Goal: Entertainment & Leisure: Browse casually

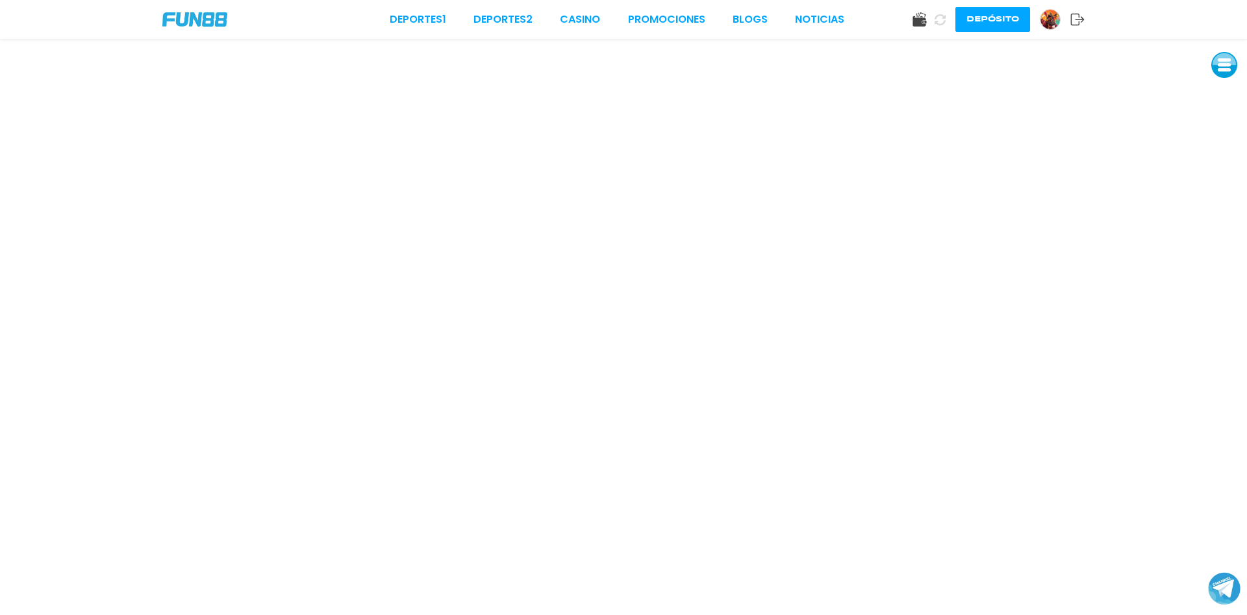
click at [1051, 18] on img at bounding box center [1050, 19] width 19 height 19
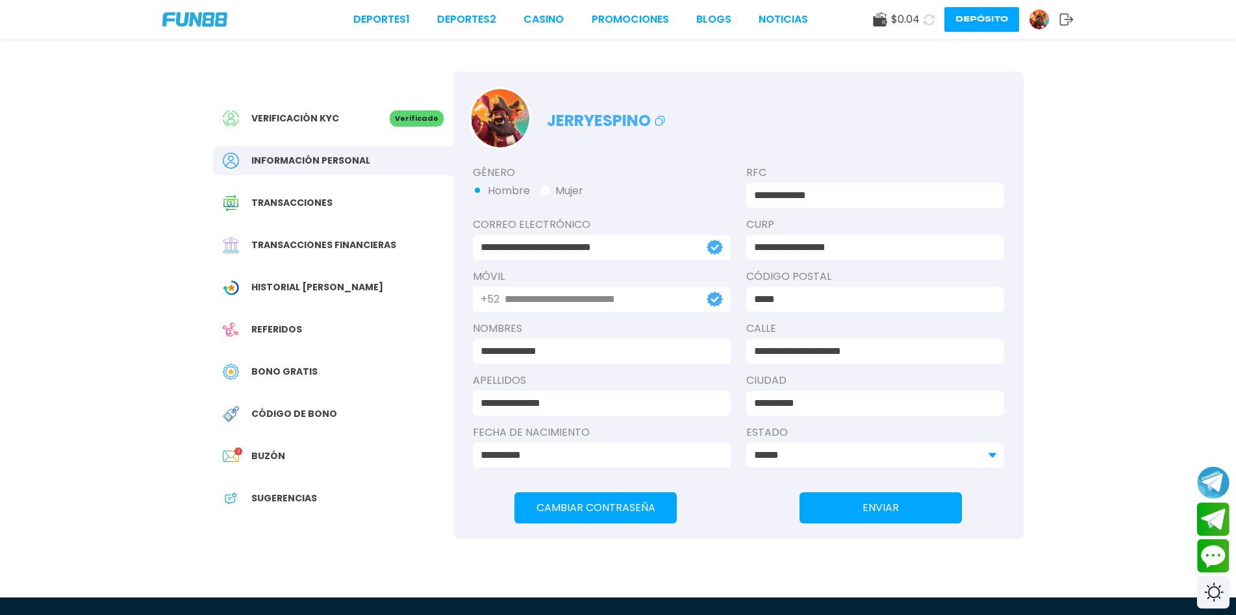
click at [300, 366] on span "Bono Gratis" at bounding box center [284, 372] width 66 height 14
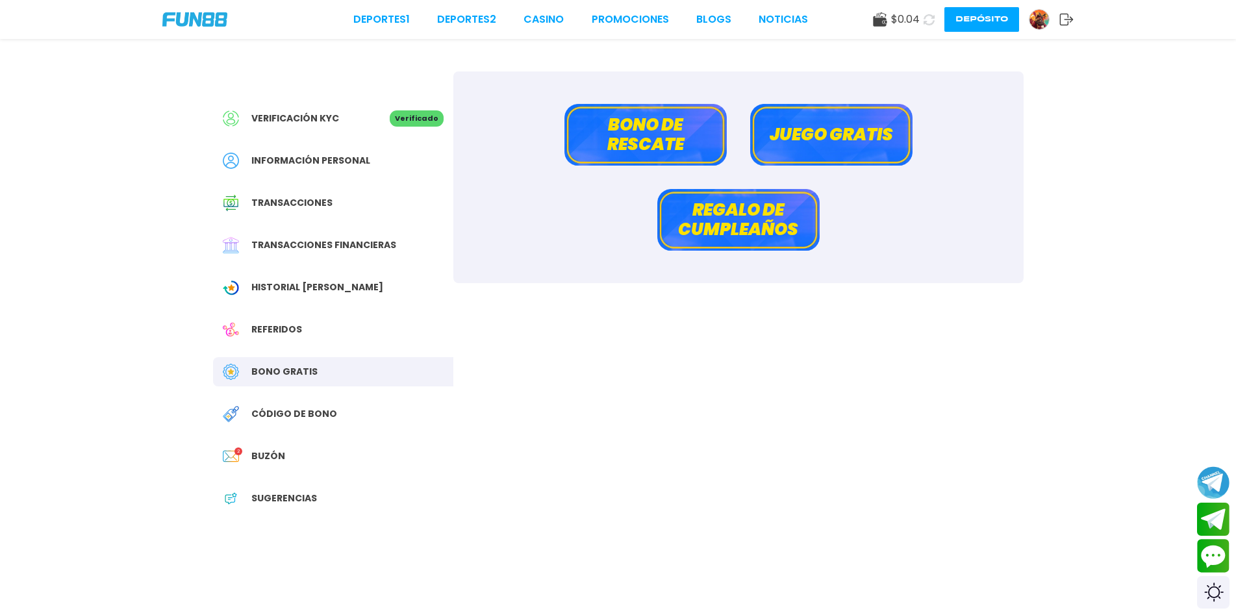
click at [654, 126] on button "Bono de rescate" at bounding box center [646, 135] width 162 height 62
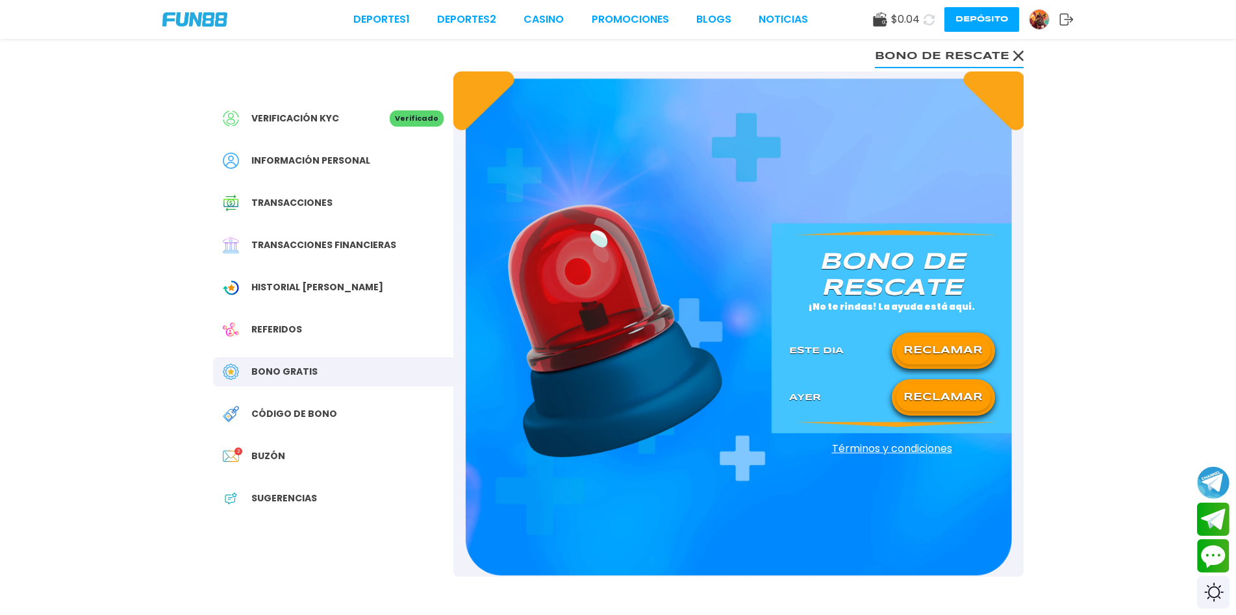
click at [951, 351] on button "RECLAMAR" at bounding box center [944, 350] width 94 height 27
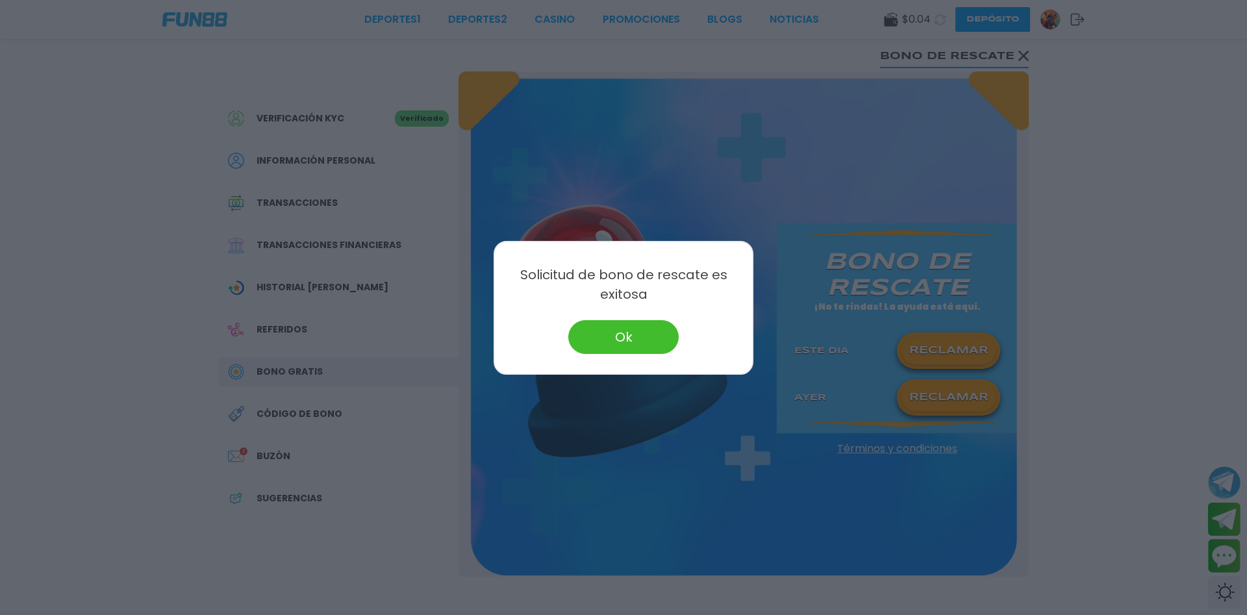
click at [633, 333] on button "Ok" at bounding box center [623, 337] width 110 height 34
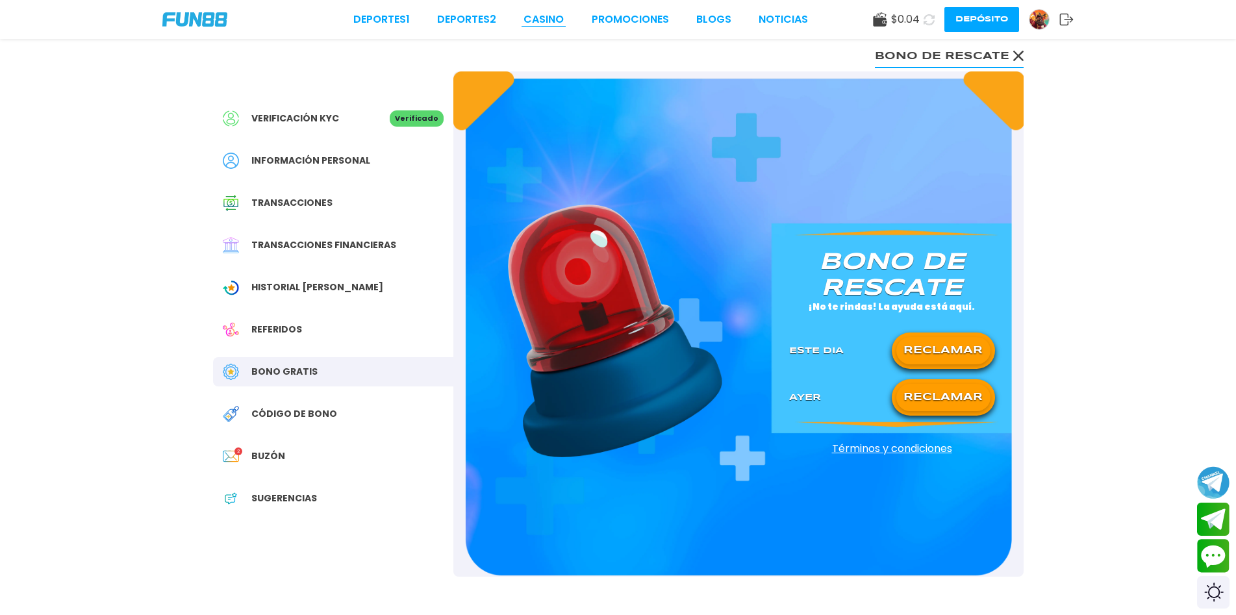
click at [552, 18] on link "CASINO" at bounding box center [544, 20] width 40 height 16
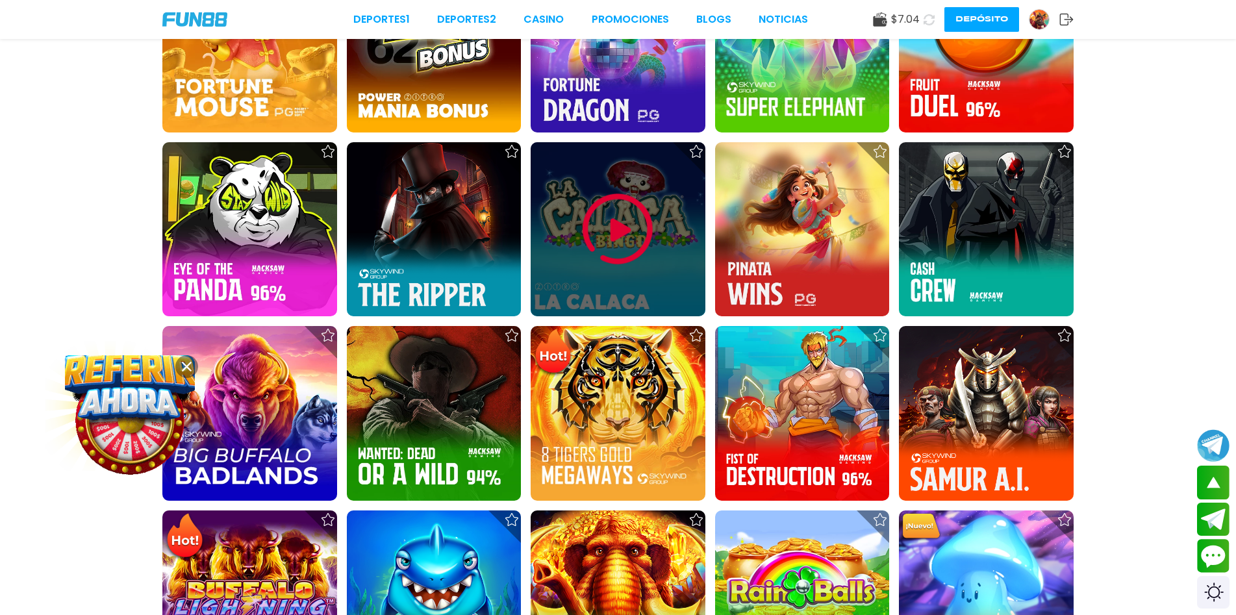
scroll to position [1429, 0]
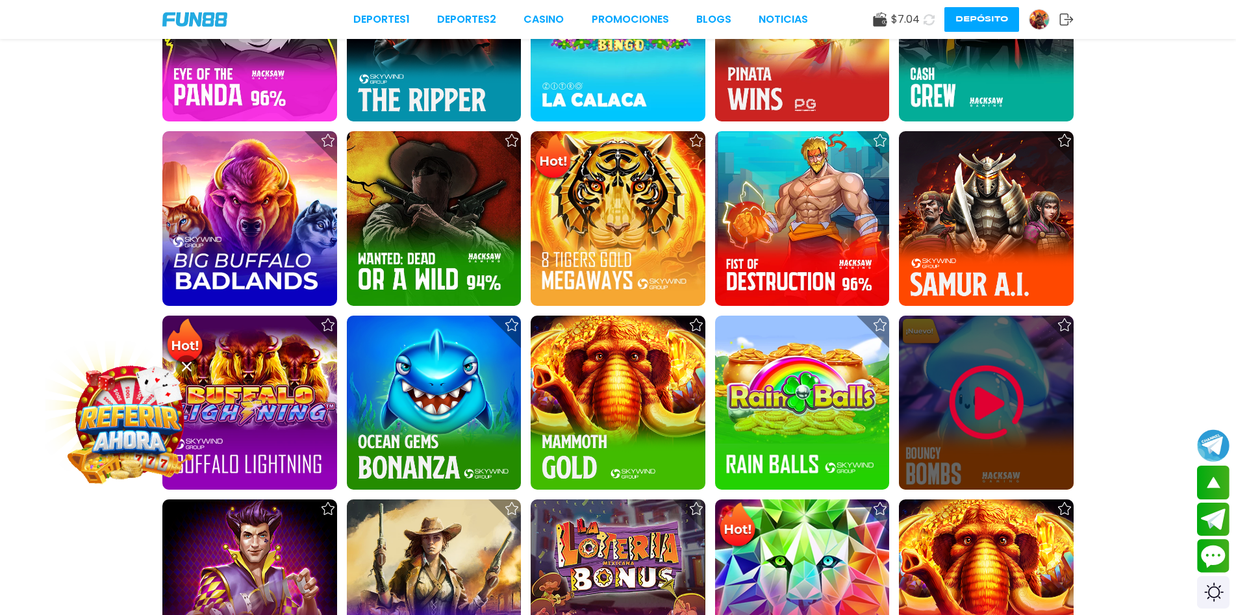
click at [978, 404] on img at bounding box center [987, 403] width 78 height 78
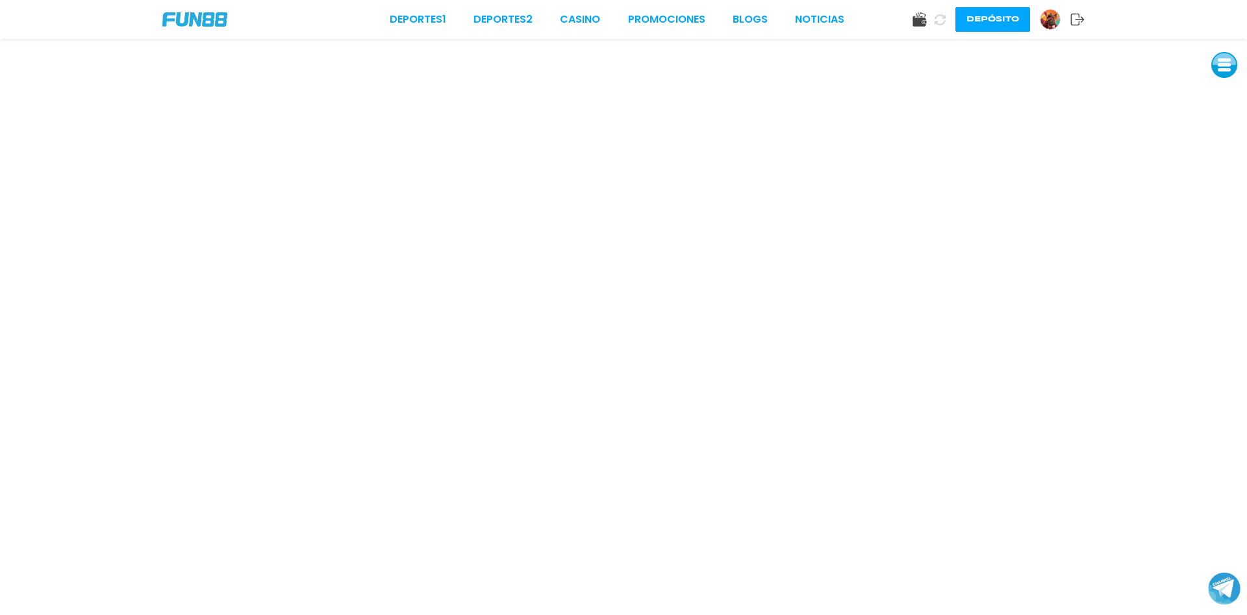
click at [1225, 65] on button at bounding box center [1225, 65] width 26 height 26
click at [1225, 71] on button at bounding box center [1225, 65] width 26 height 26
click at [1226, 68] on button at bounding box center [1225, 65] width 26 height 26
click at [1225, 75] on button at bounding box center [1226, 66] width 26 height 26
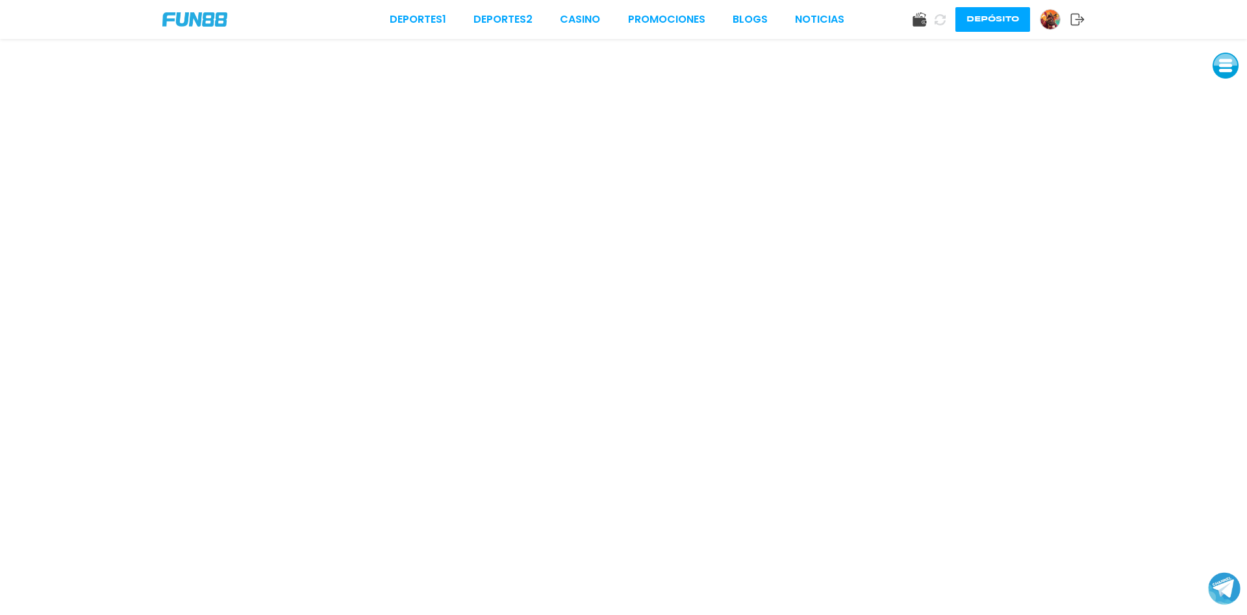
click at [1225, 66] on button at bounding box center [1226, 66] width 26 height 26
click at [1228, 94] on button at bounding box center [1227, 95] width 26 height 26
click at [1232, 99] on button at bounding box center [1227, 96] width 26 height 26
click at [1224, 97] on button at bounding box center [1227, 96] width 26 height 26
click at [1225, 97] on button at bounding box center [1227, 95] width 26 height 26
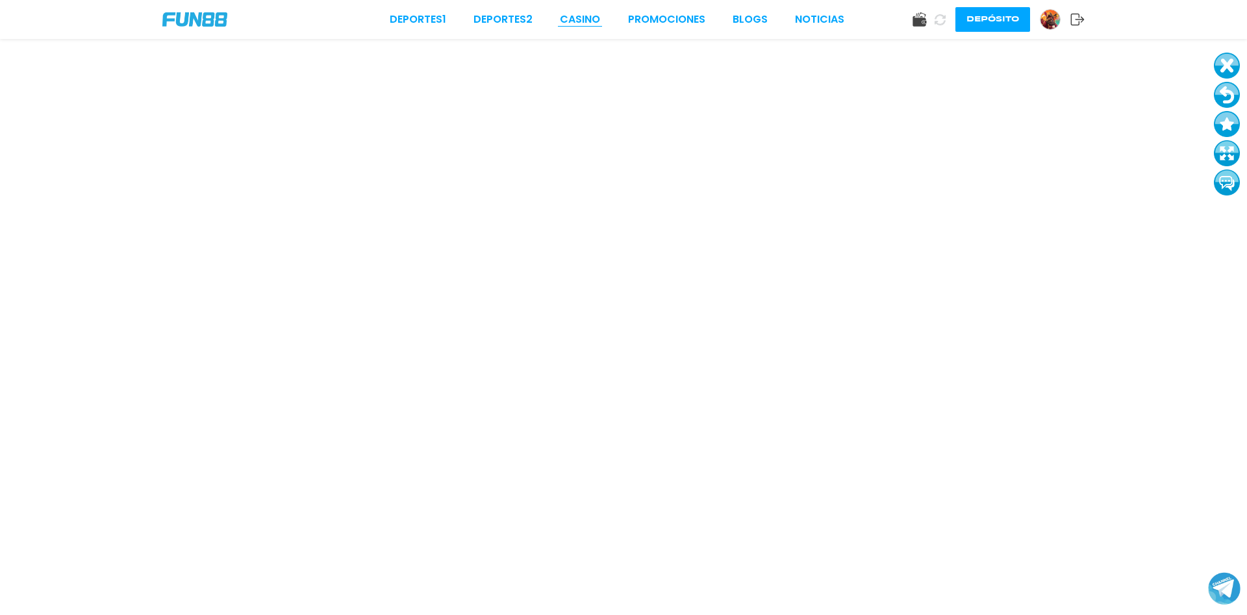
click at [583, 19] on link "CASINO" at bounding box center [580, 20] width 40 height 16
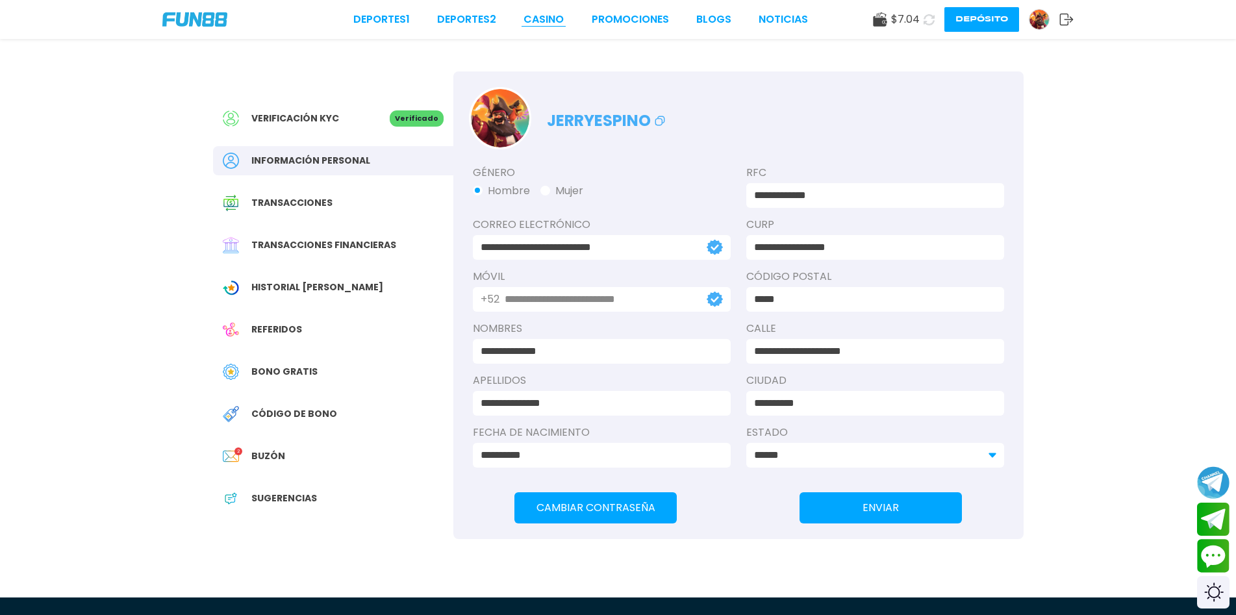
click at [543, 19] on link "CASINO" at bounding box center [544, 20] width 40 height 16
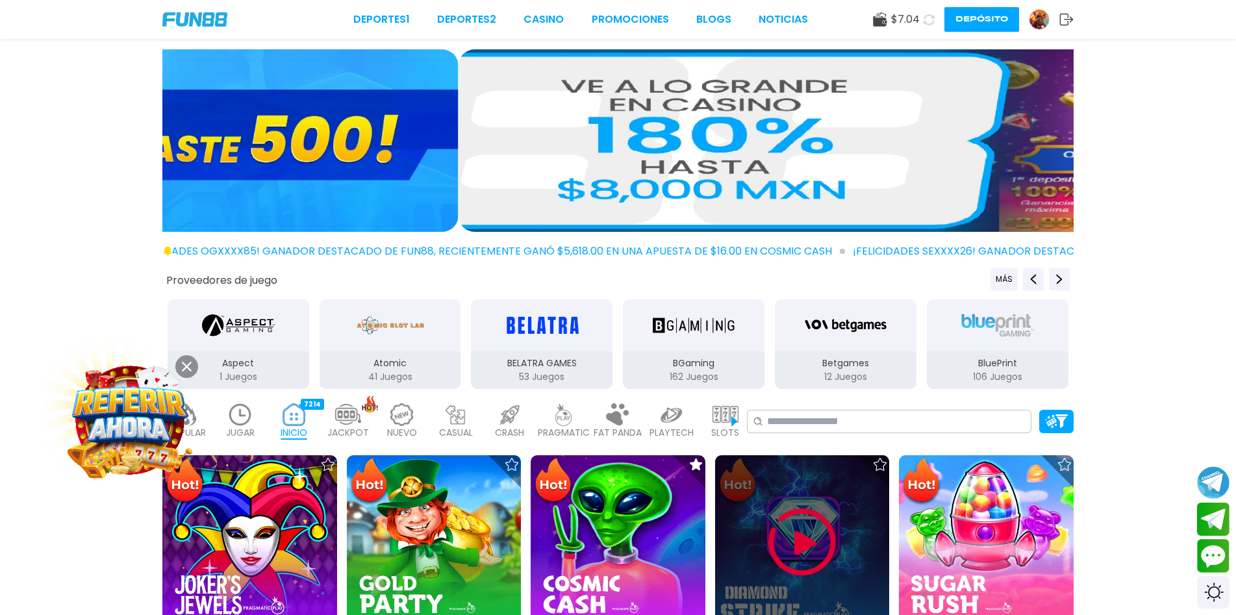
scroll to position [260, 0]
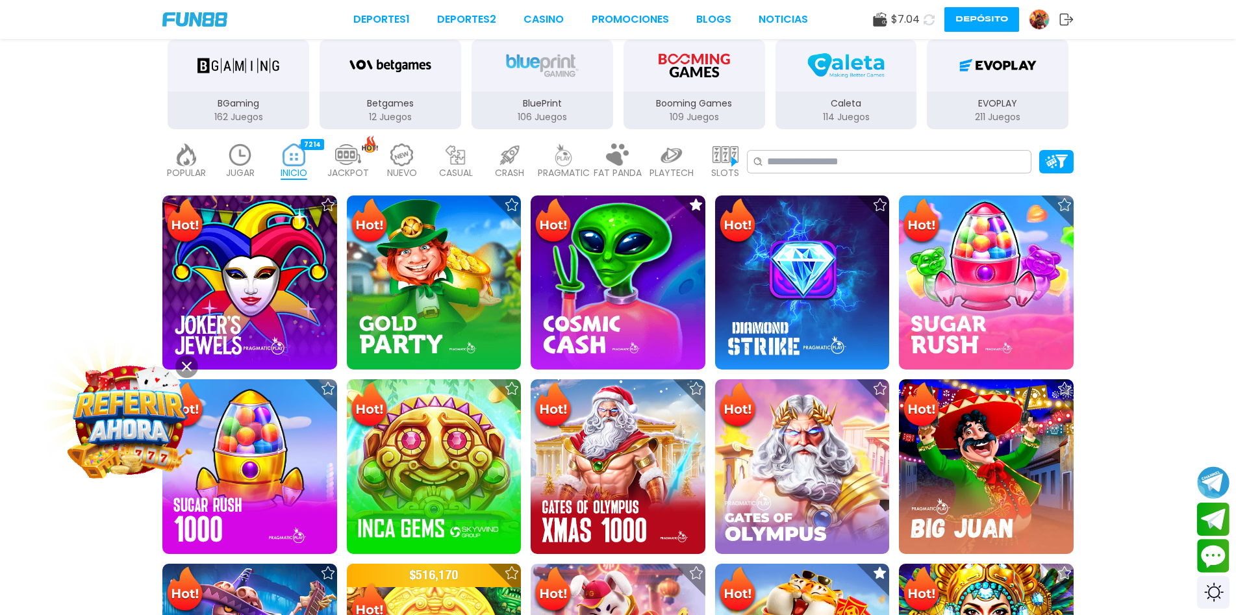
click at [667, 160] on img at bounding box center [672, 155] width 26 height 23
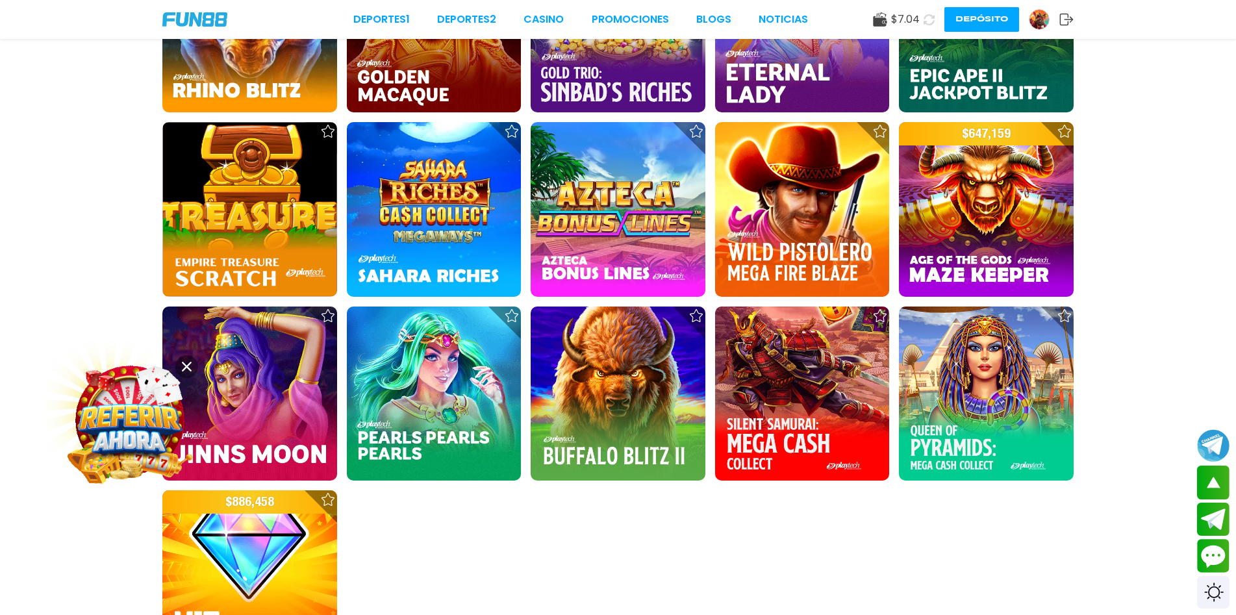
scroll to position [1494, 0]
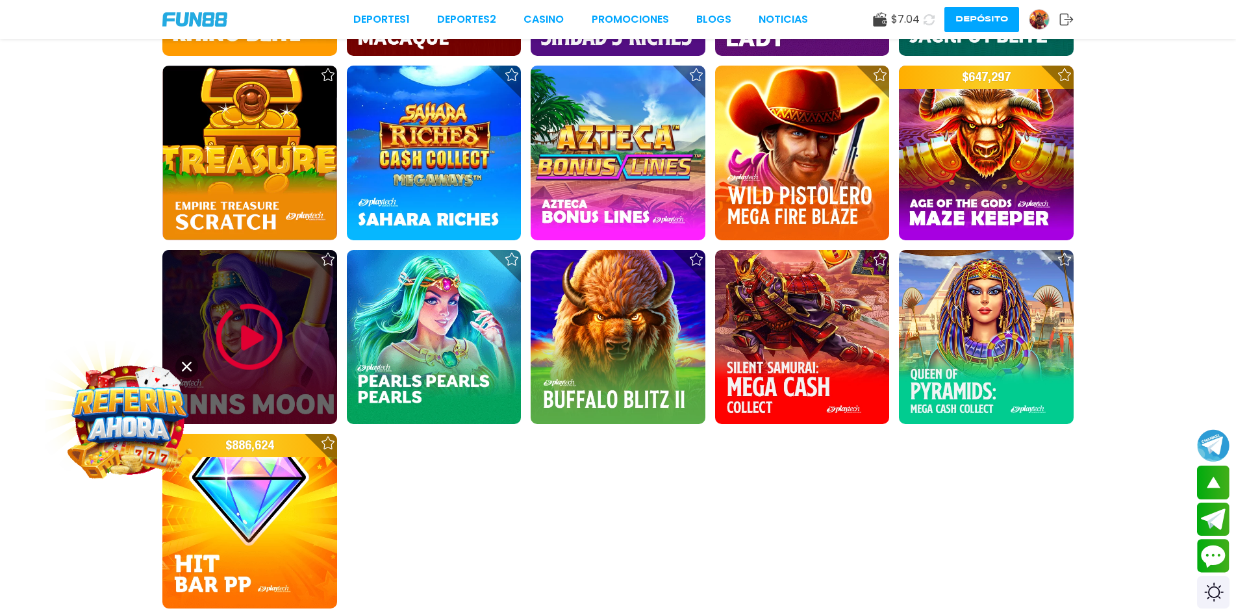
click at [259, 326] on img at bounding box center [249, 337] width 78 height 78
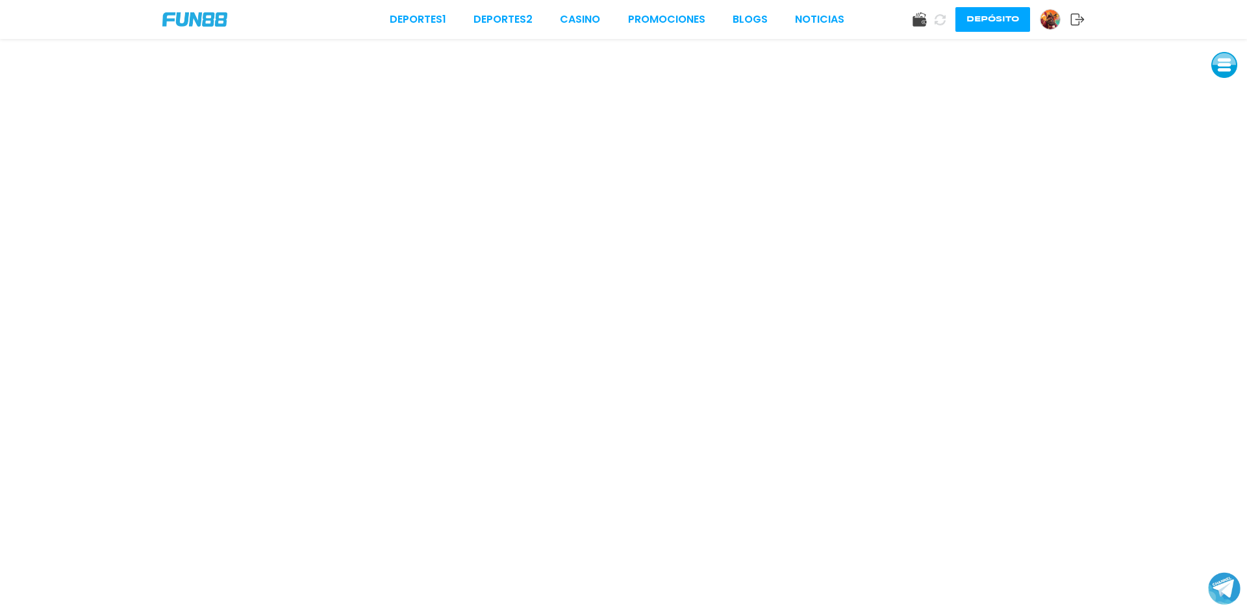
click at [1217, 66] on button at bounding box center [1225, 65] width 26 height 26
click at [1223, 96] on button at bounding box center [1225, 94] width 26 height 26
click at [585, 18] on link "CASINO" at bounding box center [580, 20] width 40 height 16
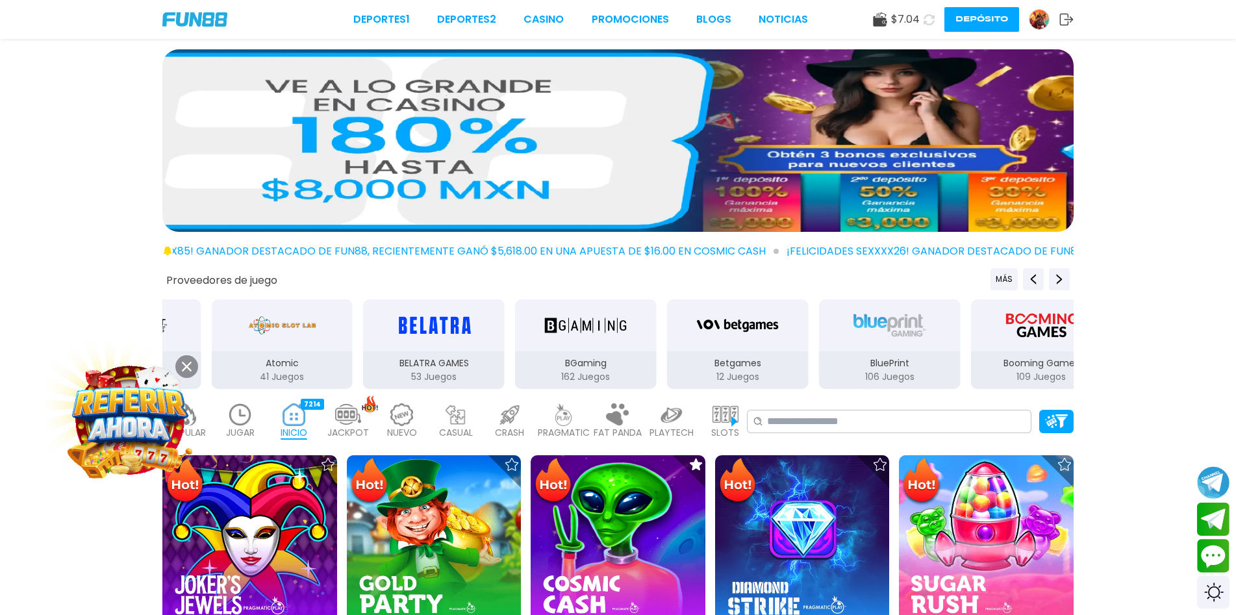
click at [618, 420] on img at bounding box center [618, 414] width 26 height 23
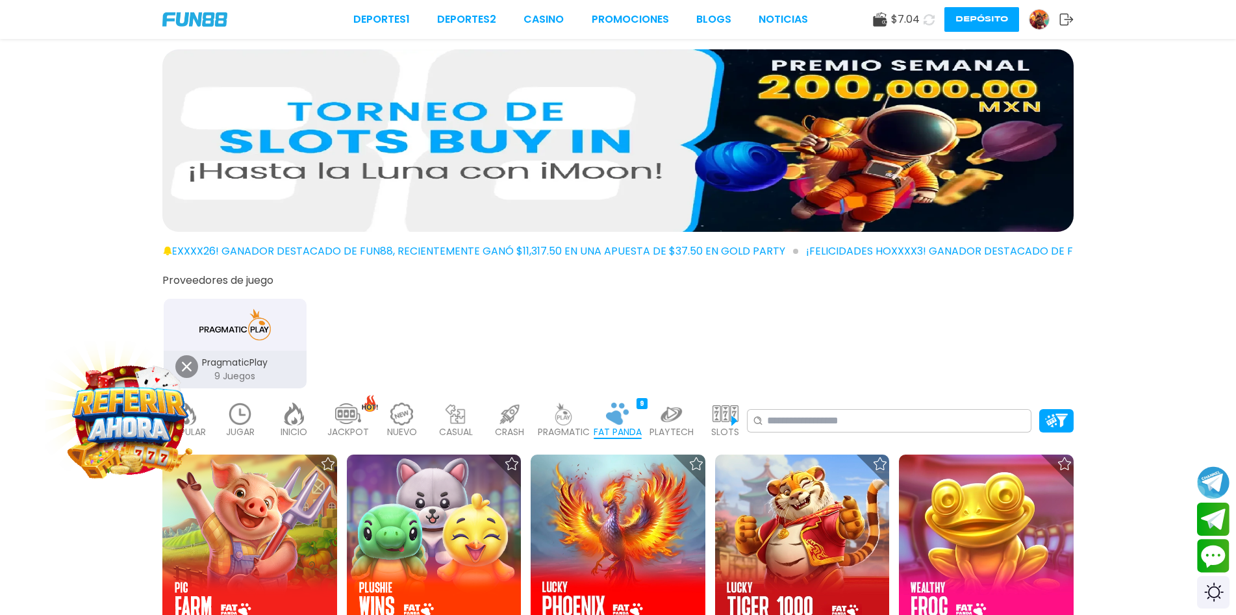
click at [563, 421] on img at bounding box center [564, 414] width 26 height 23
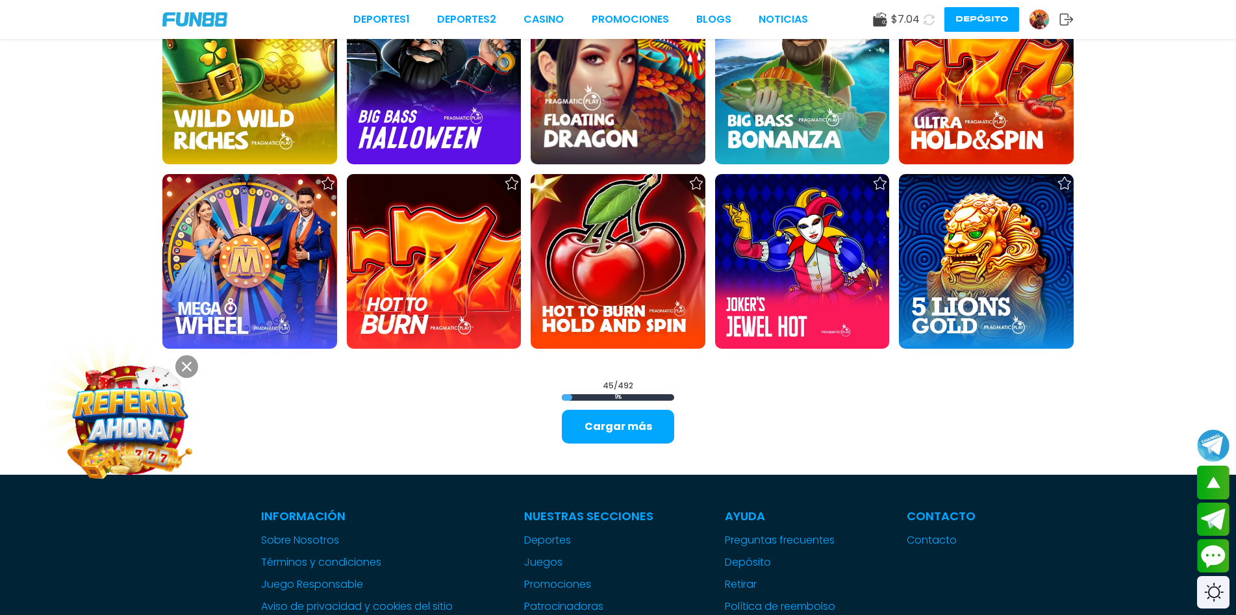
scroll to position [1494, 0]
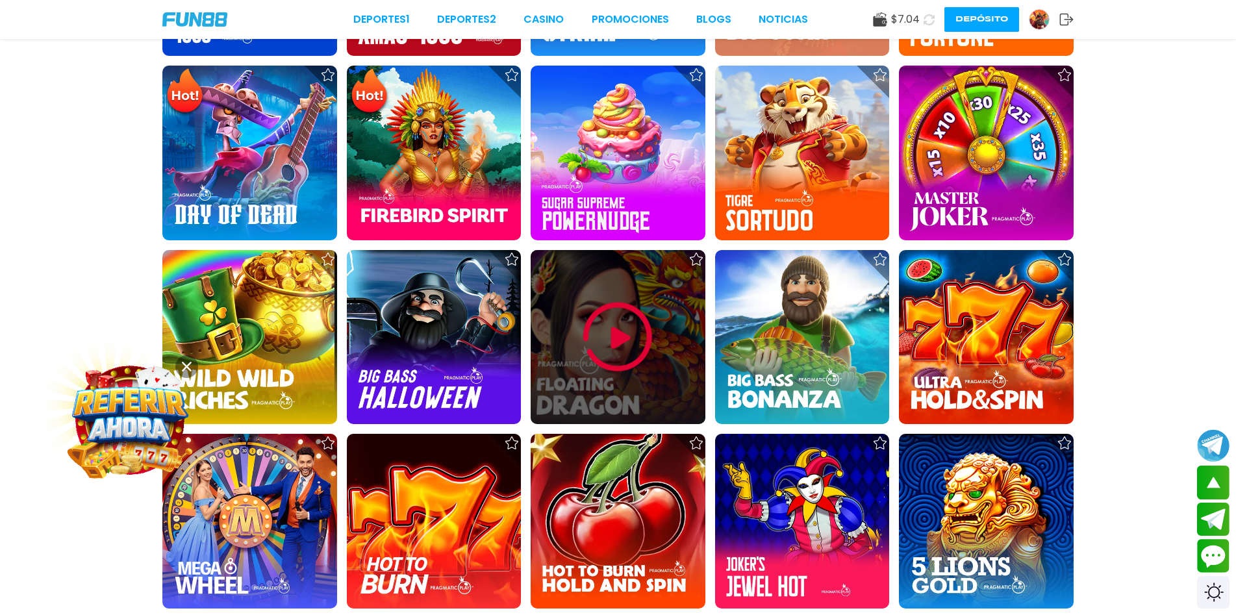
click at [612, 345] on img at bounding box center [618, 337] width 78 height 78
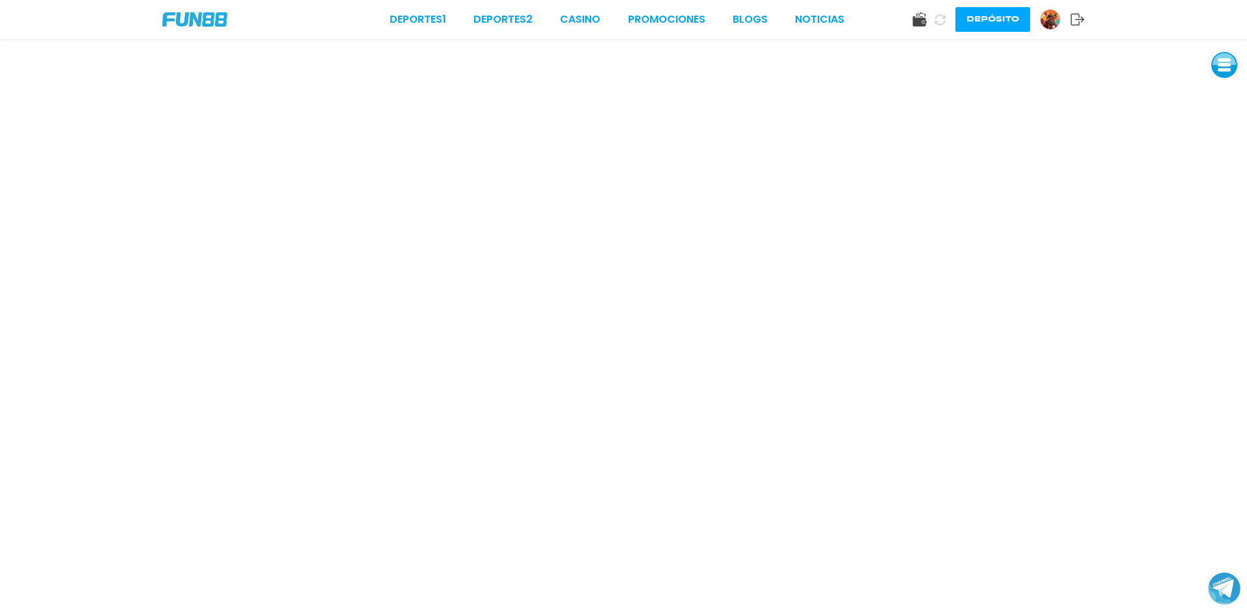
click at [586, 20] on link "CASINO" at bounding box center [580, 20] width 40 height 16
click at [590, 24] on link "CASINO" at bounding box center [580, 20] width 40 height 16
click at [584, 23] on link "CASINO" at bounding box center [580, 20] width 40 height 16
click at [583, 23] on link "CASINO" at bounding box center [580, 20] width 40 height 16
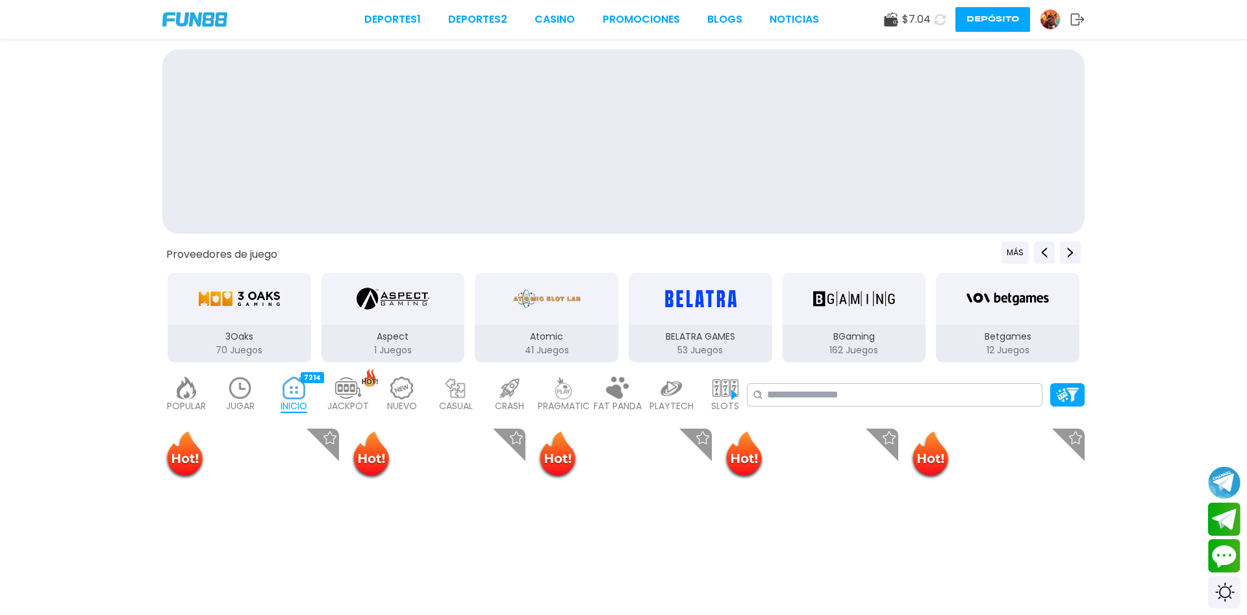
click at [810, 412] on div "POPULAR 40 JUGAR 34 INICIO 7214 JACKPOT 133 NUEVO 977 CASUAL 17 CRASH 33 PRAGMA…" at bounding box center [623, 395] width 1247 height 52
click at [810, 413] on div "POPULAR 40 JUGAR 34 INICIO 7214 JACKPOT 133 NUEVO 977 CASUAL 17 CRASH 33 PRAGMA…" at bounding box center [623, 395] width 1247 height 52
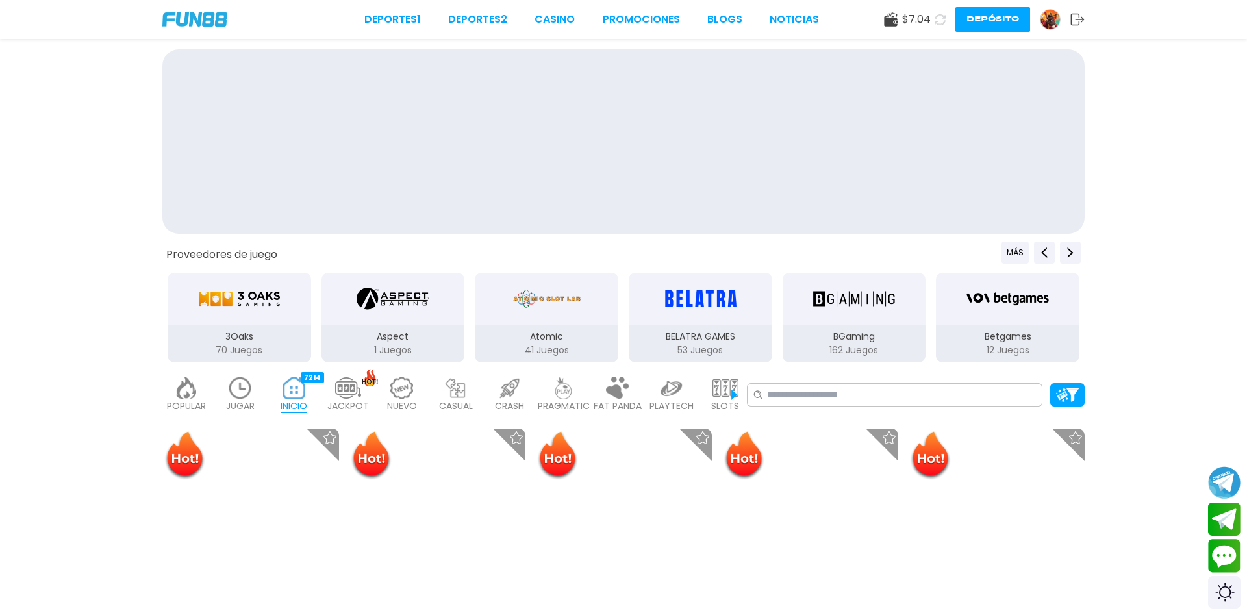
click at [810, 413] on div "POPULAR 40 JUGAR 34 INICIO 7214 JACKPOT 133 NUEVO 977 CASUAL 17 CRASH 33 PRAGMA…" at bounding box center [623, 395] width 1247 height 52
click at [813, 413] on div "POPULAR 40 JUGAR 34 INICIO 7214 JACKPOT 133 NUEVO 977 CASUAL 17 CRASH 33 PRAGMA…" at bounding box center [623, 395] width 1247 height 52
click at [814, 413] on div "POPULAR 40 JUGAR 34 INICIO 7214 JACKPOT 133 NUEVO 977 CASUAL 17 CRASH 33 PRAGMA…" at bounding box center [623, 395] width 1247 height 52
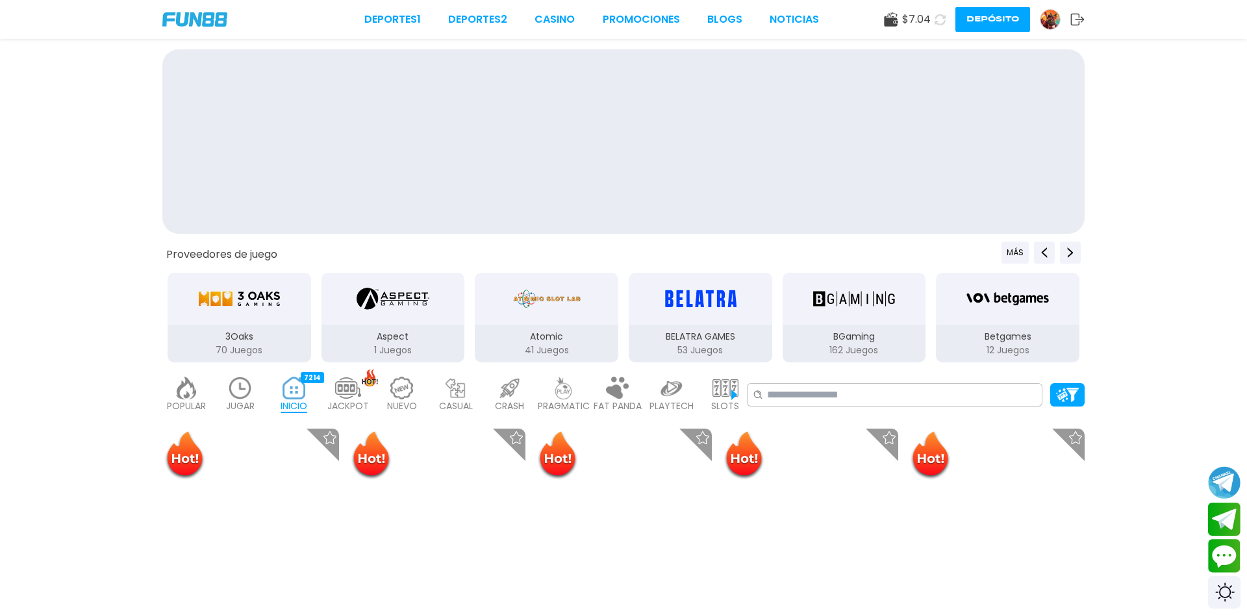
click at [815, 414] on div "POPULAR 40 JUGAR 34 INICIO 7214 JACKPOT 133 NUEVO 977 CASUAL 17 CRASH 33 PRAGMA…" at bounding box center [623, 395] width 1247 height 52
click at [811, 417] on div "POPULAR 40 JUGAR 34 INICIO 7214 JACKPOT 133 NUEVO 977 CASUAL 17 CRASH 33 PRAGMA…" at bounding box center [623, 395] width 1247 height 52
click at [809, 418] on div "POPULAR 40 JUGAR 34 INICIO 7214 JACKPOT 133 NUEVO 977 CASUAL 17 CRASH 33 PRAGMA…" at bounding box center [623, 395] width 1247 height 52
click at [806, 418] on div "POPULAR 40 JUGAR 34 INICIO 7214 JACKPOT 133 NUEVO 977 CASUAL 17 CRASH 33 PRAGMA…" at bounding box center [623, 395] width 1247 height 52
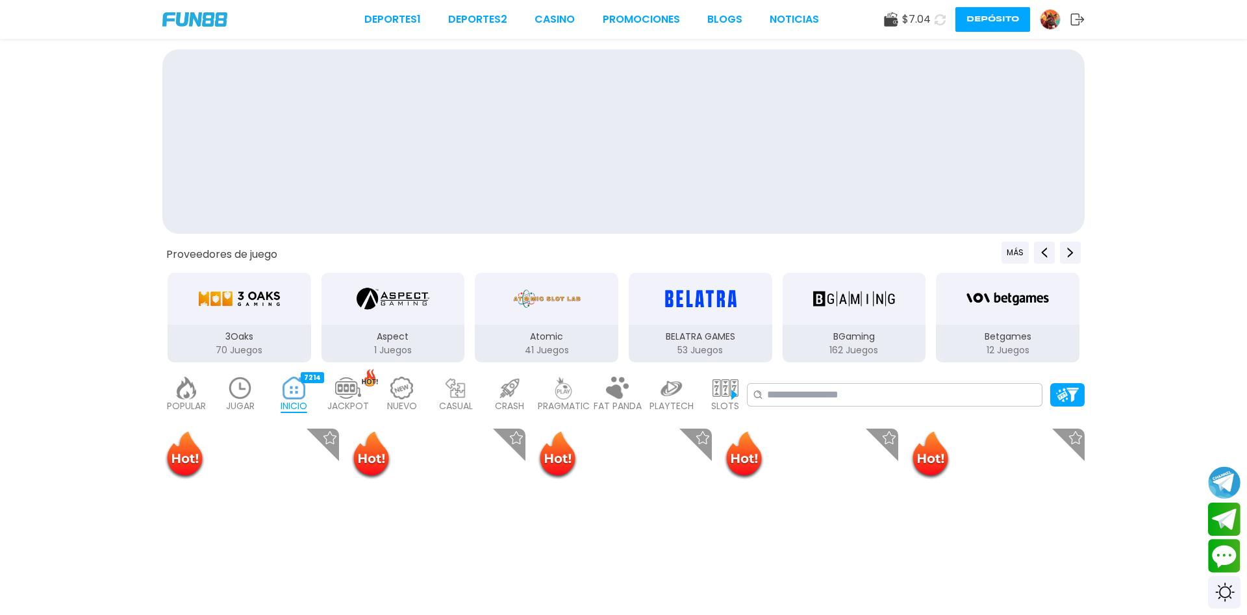
click at [804, 418] on div "POPULAR 40 JUGAR 34 INICIO 7214 JACKPOT 133 NUEVO 977 CASUAL 17 CRASH 33 PRAGMA…" at bounding box center [623, 395] width 1247 height 52
click at [804, 417] on div "POPULAR 40 JUGAR 34 INICIO 7214 JACKPOT 133 NUEVO 977 CASUAL 17 CRASH 33 PRAGMA…" at bounding box center [623, 395] width 1247 height 52
click at [804, 416] on div "POPULAR 40 JUGAR 34 INICIO 7214 JACKPOT 133 NUEVO 977 CASUAL 17 CRASH 33 PRAGMA…" at bounding box center [623, 395] width 1247 height 52
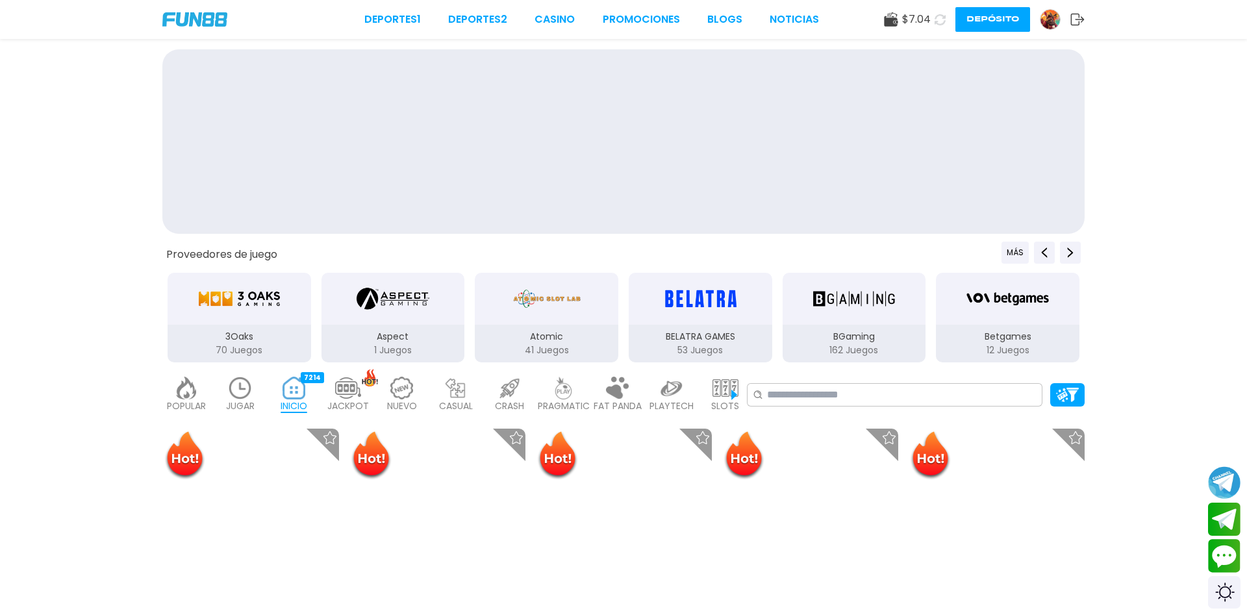
click at [804, 416] on div "POPULAR 40 JUGAR 34 INICIO 7214 JACKPOT 133 NUEVO 977 CASUAL 17 CRASH 33 PRAGMA…" at bounding box center [623, 395] width 1247 height 52
click at [803, 415] on div "POPULAR 40 JUGAR 34 INICIO 7214 JACKPOT 133 NUEVO 977 CASUAL 17 CRASH 33 PRAGMA…" at bounding box center [623, 395] width 1247 height 52
click at [811, 413] on div "POPULAR 40 JUGAR 34 INICIO 7214 JACKPOT 133 NUEVO 977 CASUAL 17 CRASH 33 PRAGMA…" at bounding box center [623, 395] width 1247 height 52
click at [809, 415] on div "POPULAR 40 JUGAR 34 INICIO 7214 JACKPOT 133 NUEVO 977 CASUAL 17 CRASH 33 PRAGMA…" at bounding box center [623, 395] width 1247 height 52
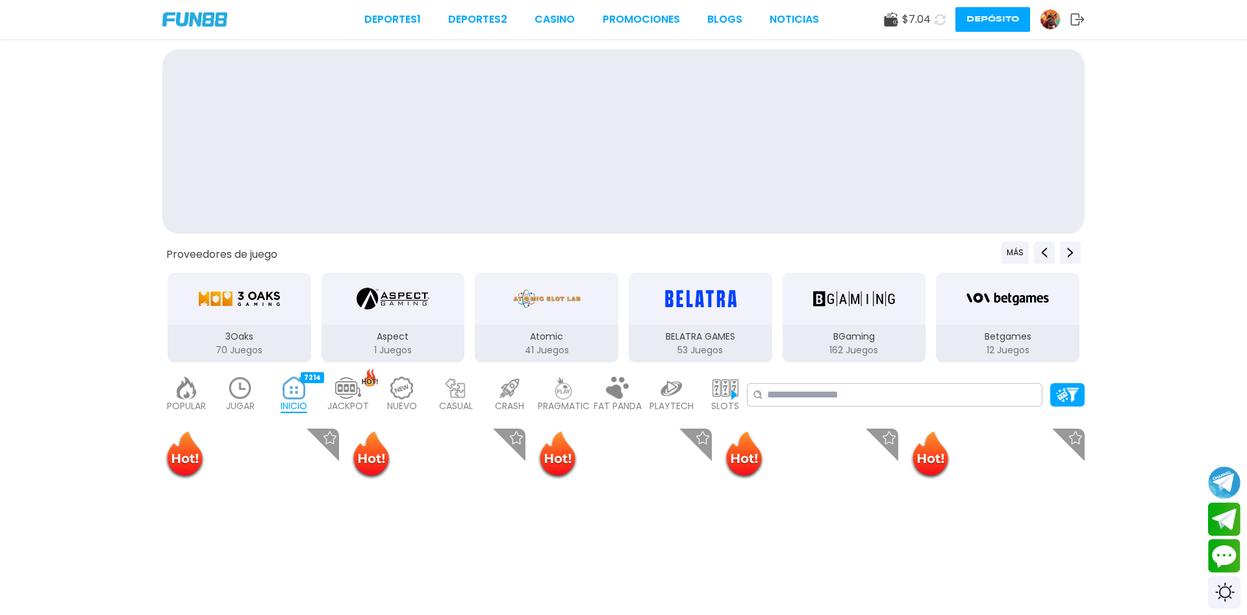
click at [809, 415] on div "POPULAR 40 JUGAR 34 INICIO 7214 JACKPOT 133 NUEVO 977 CASUAL 17 CRASH 33 PRAGMA…" at bounding box center [623, 395] width 1247 height 52
click at [809, 413] on div "POPULAR 40 JUGAR 34 INICIO 7214 JACKPOT 133 NUEVO 977 CASUAL 17 CRASH 33 PRAGMA…" at bounding box center [623, 395] width 1247 height 52
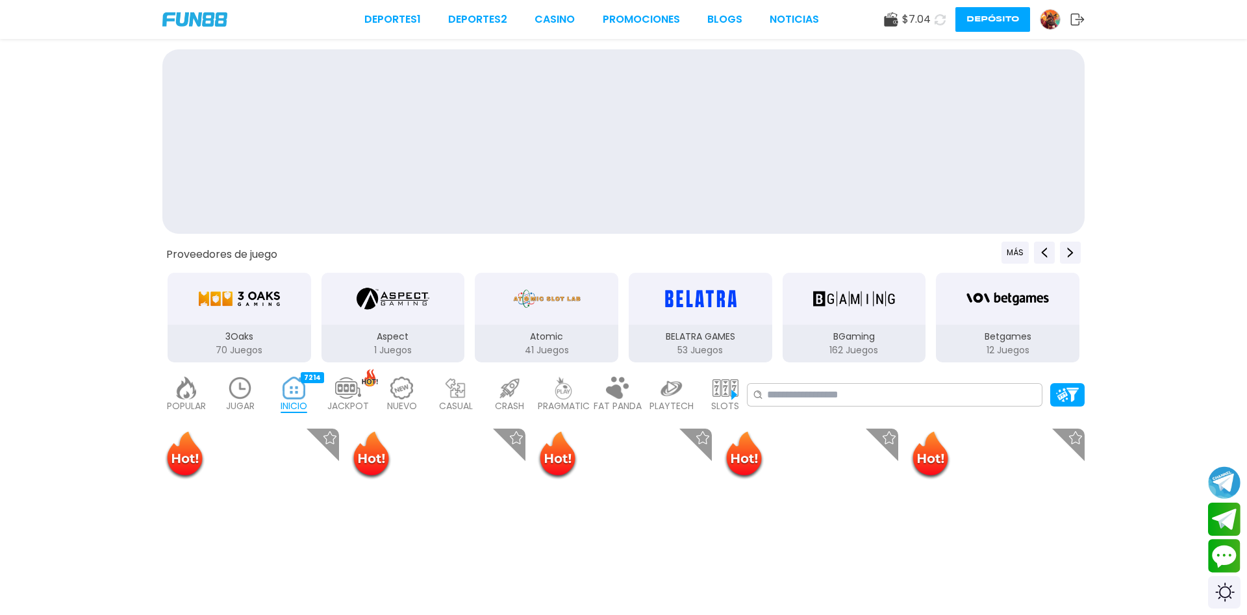
click at [808, 411] on div "POPULAR 40 JUGAR 34 INICIO 7214 JACKPOT 133 NUEVO 977 CASUAL 17 CRASH 33 PRAGMA…" at bounding box center [623, 395] width 1247 height 52
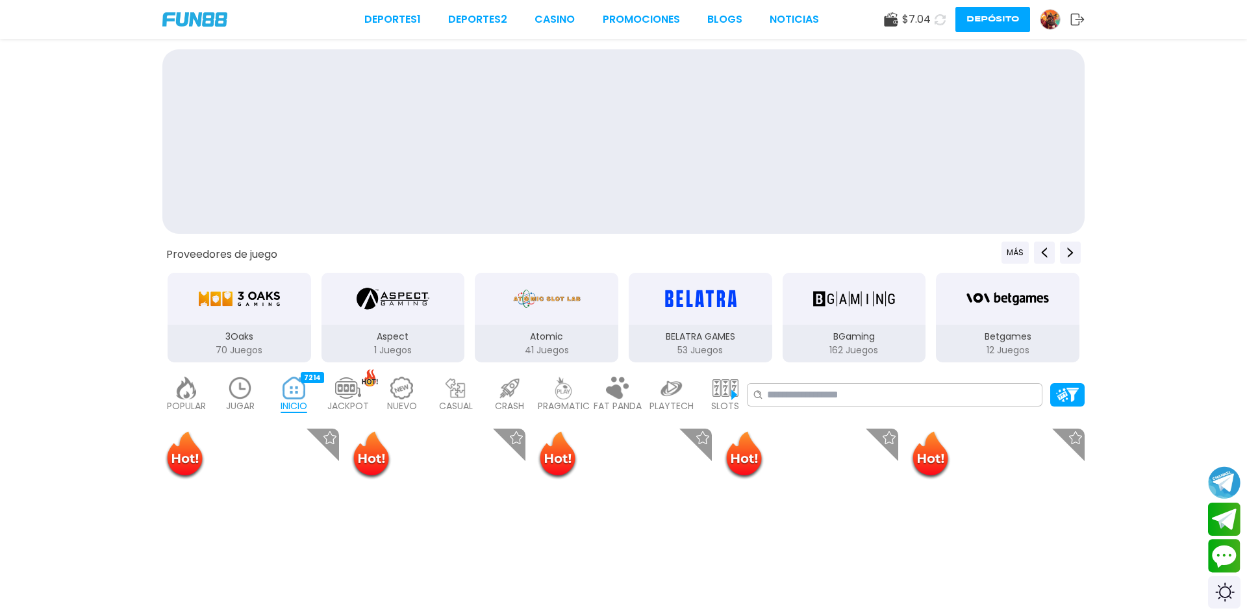
click at [808, 411] on div "POPULAR 40 JUGAR 34 INICIO 7214 JACKPOT 133 NUEVO 977 CASUAL 17 CRASH 33 PRAGMA…" at bounding box center [623, 395] width 1247 height 52
click at [808, 410] on div "POPULAR 40 JUGAR 34 INICIO 7214 JACKPOT 133 NUEVO 977 CASUAL 17 CRASH 33 PRAGMA…" at bounding box center [623, 395] width 1247 height 52
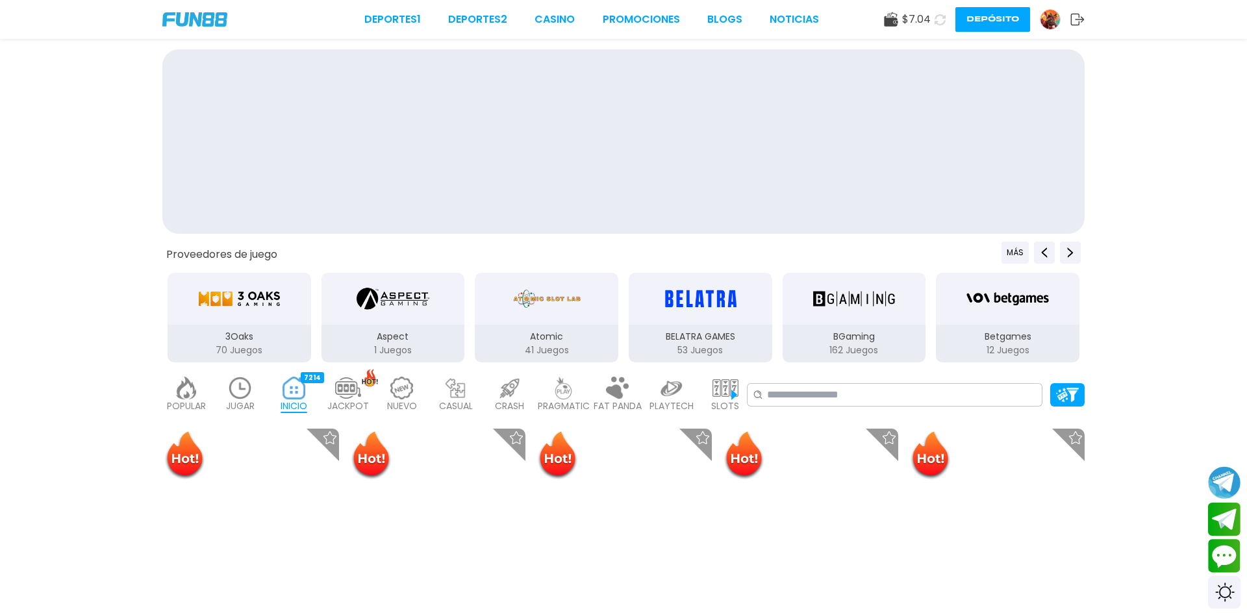
click at [808, 410] on div "POPULAR 40 JUGAR 34 INICIO 7214 JACKPOT 133 NUEVO 977 CASUAL 17 CRASH 33 PRAGMA…" at bounding box center [623, 395] width 1247 height 52
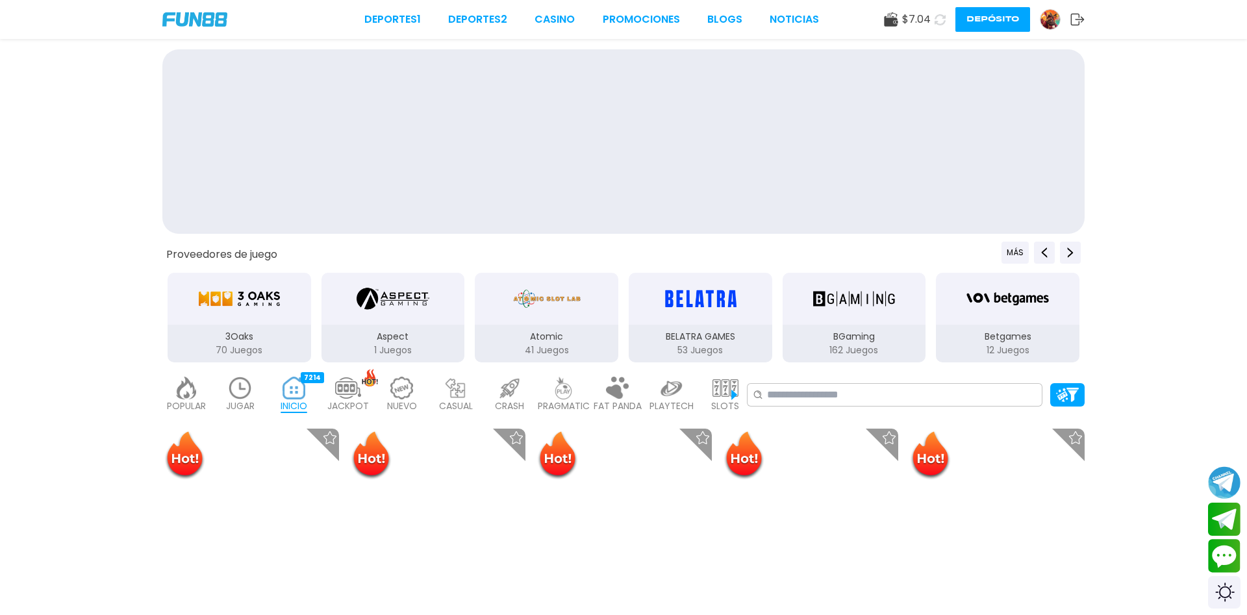
click at [808, 410] on div "POPULAR 40 JUGAR 34 INICIO 7214 JACKPOT 133 NUEVO 977 CASUAL 17 CRASH 33 PRAGMA…" at bounding box center [623, 395] width 1247 height 52
click at [808, 409] on div "POPULAR 40 JUGAR 34 INICIO 7214 JACKPOT 133 NUEVO 977 CASUAL 17 CRASH 33 PRAGMA…" at bounding box center [623, 395] width 1247 height 52
click at [807, 409] on div "POPULAR 40 JUGAR 34 INICIO 7214 JACKPOT 133 NUEVO 977 CASUAL 17 CRASH 33 PRAGMA…" at bounding box center [623, 395] width 1247 height 52
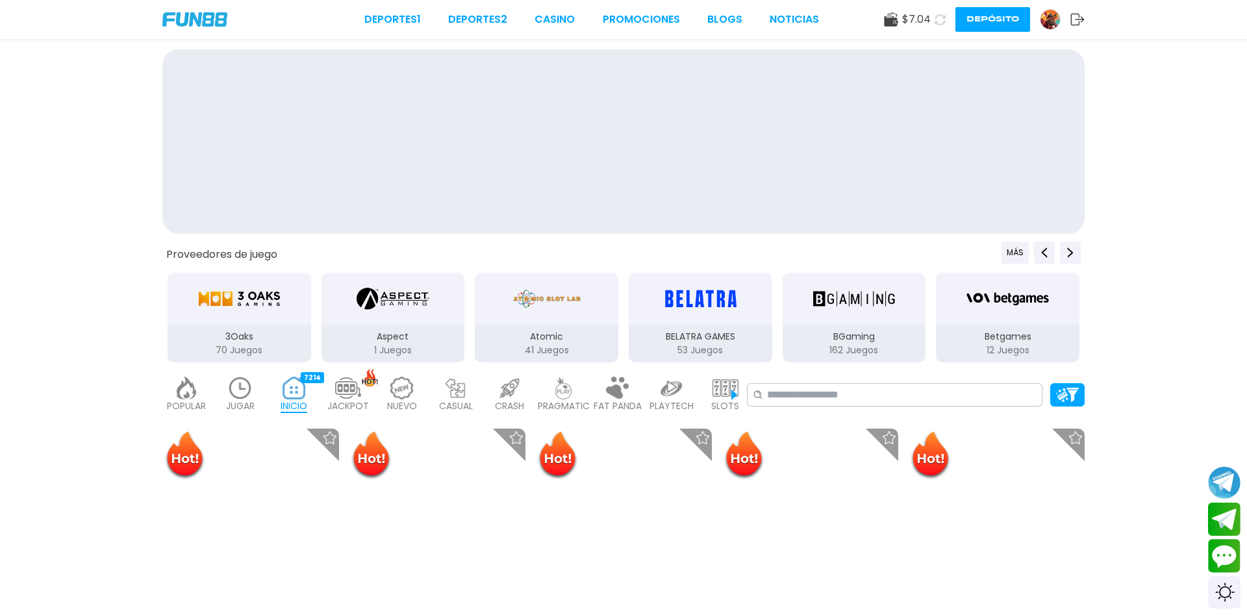
click at [807, 409] on div "POPULAR 40 JUGAR 34 INICIO 7214 JACKPOT 133 NUEVO 977 CASUAL 17 CRASH 33 PRAGMA…" at bounding box center [623, 395] width 1247 height 52
click at [806, 407] on div "POPULAR 40 JUGAR 34 INICIO 7214 JACKPOT 133 NUEVO 977 CASUAL 17 CRASH 33 PRAGMA…" at bounding box center [623, 395] width 1247 height 52
click at [811, 411] on div "POPULAR 40 JUGAR 34 INICIO 7214 JACKPOT 133 NUEVO 977 CASUAL 17 CRASH 33 PRAGMA…" at bounding box center [623, 395] width 1247 height 52
click at [811, 412] on div "POPULAR 40 JUGAR 34 INICIO 7214 JACKPOT 133 NUEVO 977 CASUAL 17 CRASH 33 PRAGMA…" at bounding box center [623, 395] width 1247 height 52
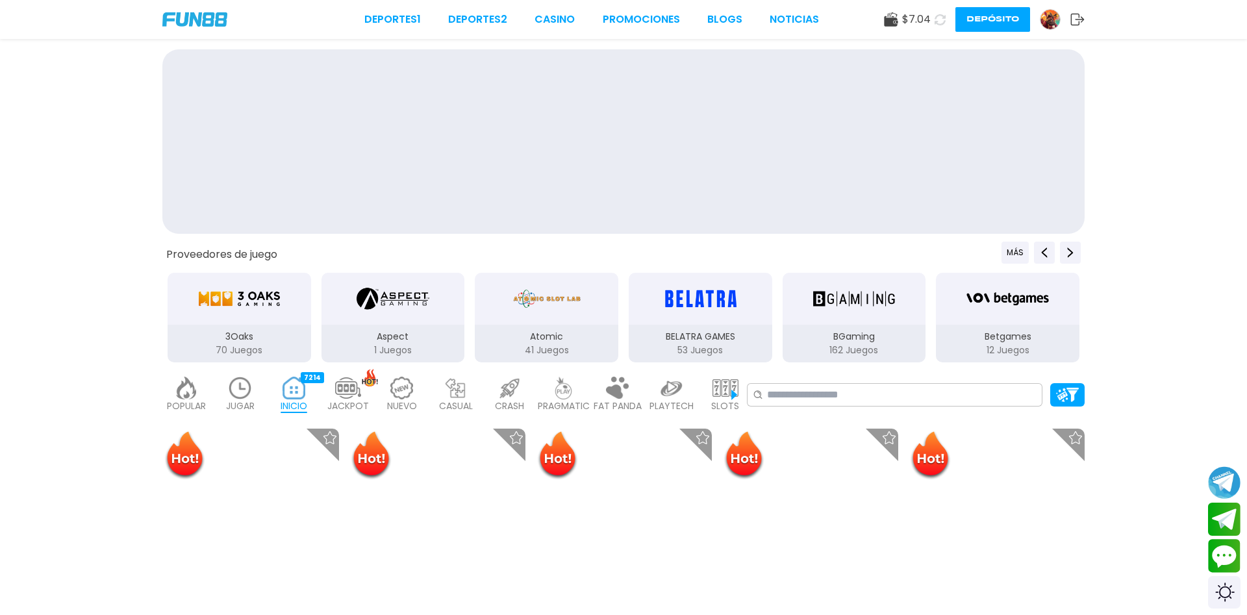
click at [811, 412] on div "POPULAR 40 JUGAR 34 INICIO 7214 JACKPOT 133 NUEVO 977 CASUAL 17 CRASH 33 PRAGMA…" at bounding box center [623, 395] width 1247 height 52
click at [812, 413] on div "POPULAR 40 JUGAR 34 INICIO 7214 JACKPOT 133 NUEVO 977 CASUAL 17 CRASH 33 PRAGMA…" at bounding box center [623, 395] width 1247 height 52
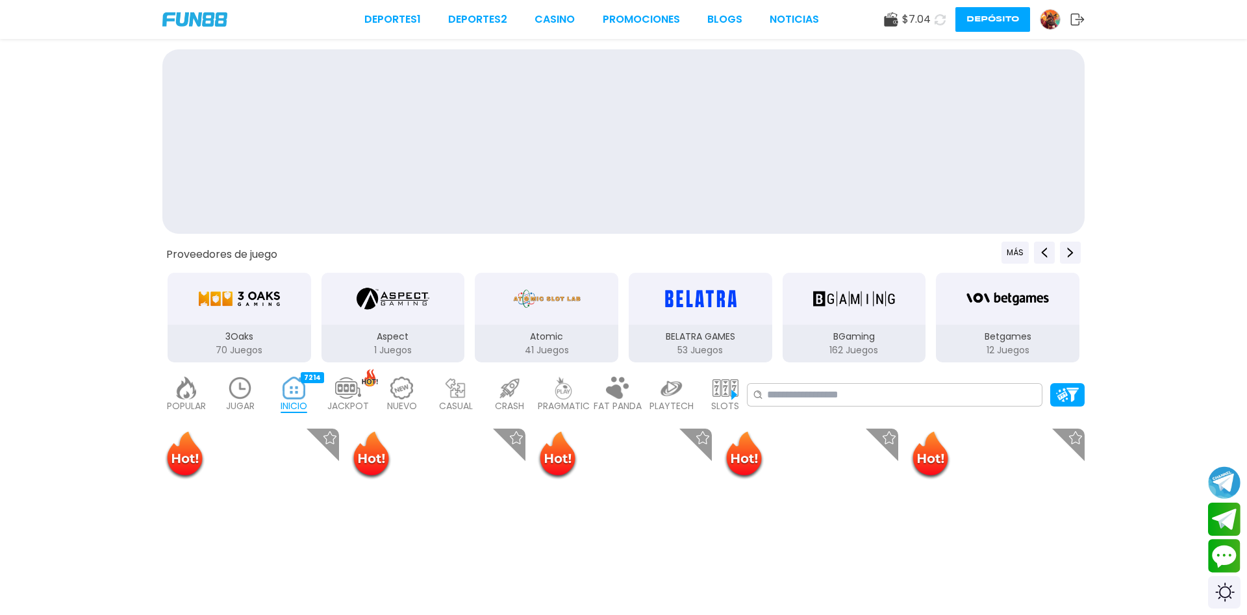
click at [812, 413] on div "POPULAR 40 JUGAR 34 INICIO 7214 JACKPOT 133 NUEVO 977 CASUAL 17 CRASH 33 PRAGMA…" at bounding box center [623, 395] width 1247 height 52
click at [809, 408] on div "POPULAR 40 JUGAR 34 INICIO 7214 JACKPOT 133 NUEVO 977 CASUAL 17 CRASH 33 PRAGMA…" at bounding box center [623, 395] width 1247 height 52
click at [809, 411] on div "POPULAR 40 JUGAR 34 INICIO 7214 JACKPOT 133 NUEVO 977 CASUAL 17 CRASH 33 PRAGMA…" at bounding box center [623, 395] width 1247 height 52
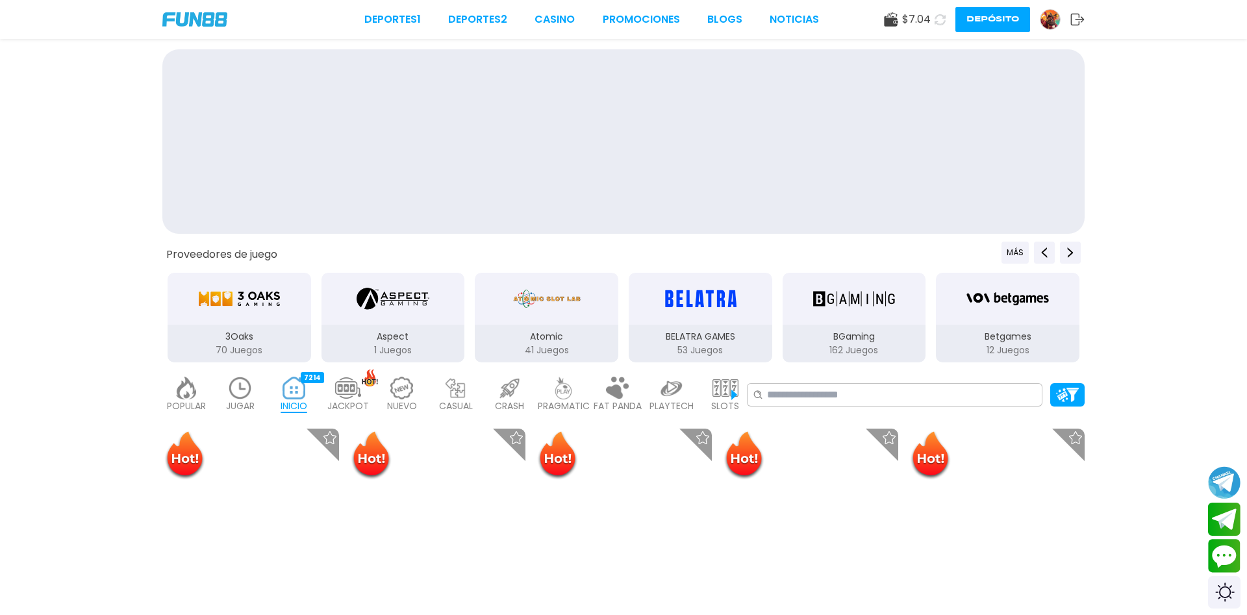
click at [809, 411] on div "POPULAR 40 JUGAR 34 INICIO 7214 JACKPOT 133 NUEVO 977 CASUAL 17 CRASH 33 PRAGMA…" at bounding box center [623, 395] width 1247 height 52
click at [808, 412] on div "POPULAR 40 JUGAR 34 INICIO 7214 JACKPOT 133 NUEVO 977 CASUAL 17 CRASH 33 PRAGMA…" at bounding box center [623, 395] width 1247 height 52
click at [809, 415] on div "POPULAR 40 JUGAR 34 INICIO 7214 JACKPOT 133 NUEVO 977 CASUAL 17 CRASH 33 PRAGMA…" at bounding box center [623, 395] width 1247 height 52
click at [811, 411] on div "POPULAR 40 JUGAR 34 INICIO 7214 JACKPOT 133 NUEVO 977 CASUAL 17 CRASH 33 PRAGMA…" at bounding box center [623, 395] width 1247 height 52
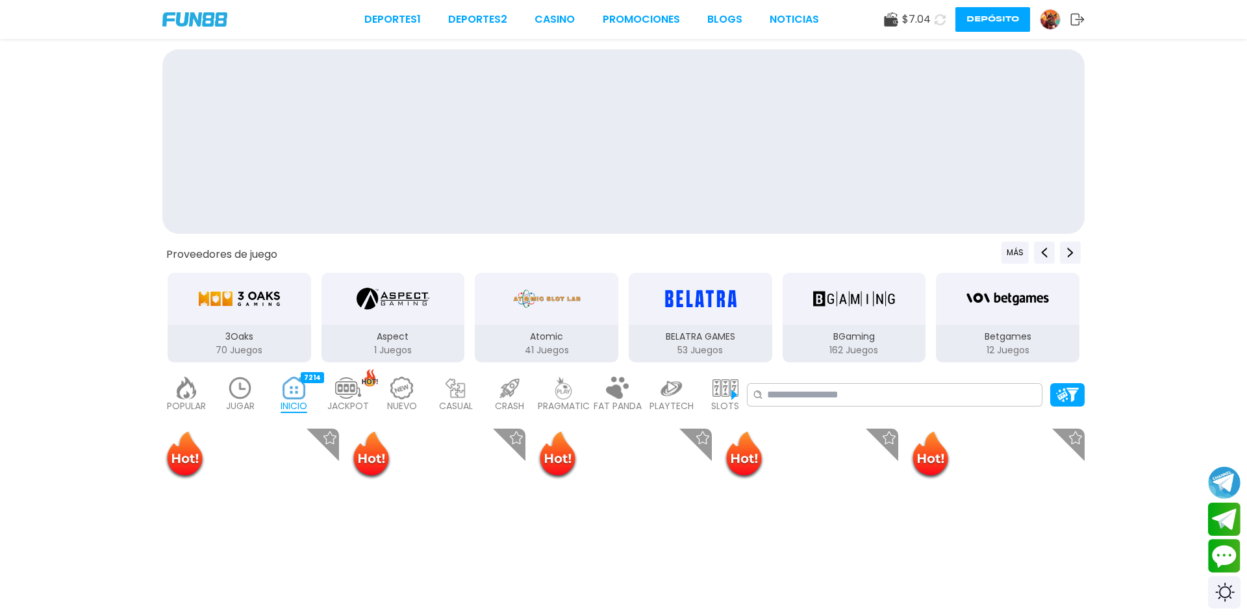
click at [811, 411] on div "POPULAR 40 JUGAR 34 INICIO 7214 JACKPOT 133 NUEVO 977 CASUAL 17 CRASH 33 PRAGMA…" at bounding box center [623, 395] width 1247 height 52
click at [1008, 127] on div at bounding box center [623, 141] width 923 height 185
click at [1012, 127] on div at bounding box center [623, 141] width 923 height 185
click at [1010, 125] on div at bounding box center [623, 141] width 923 height 185
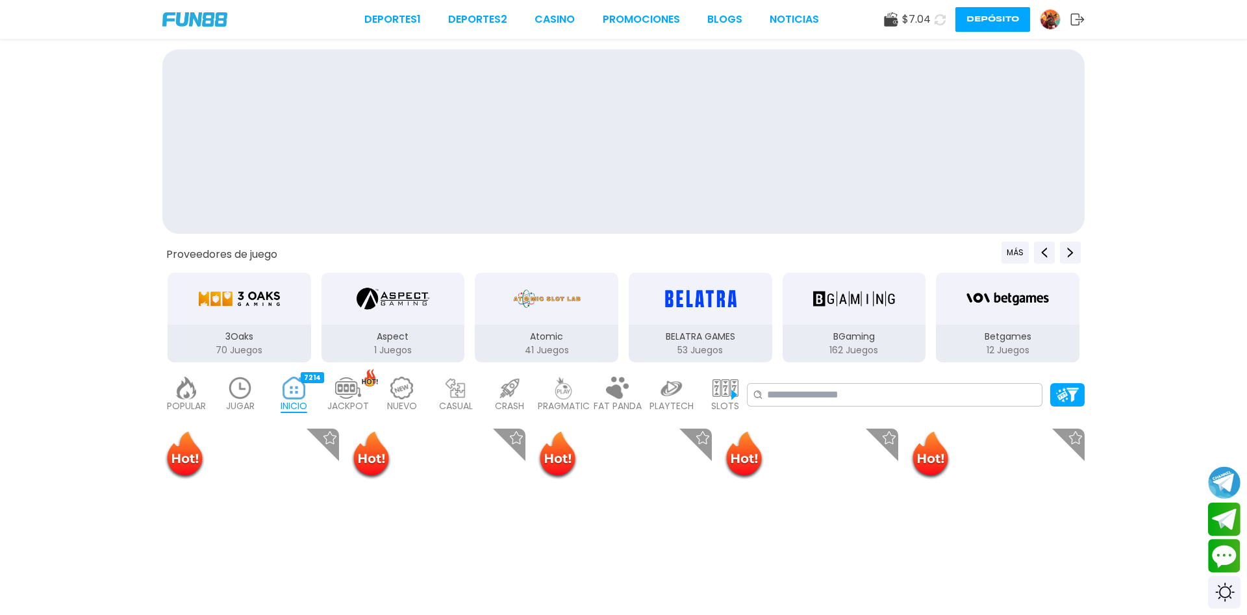
click at [1011, 127] on div at bounding box center [623, 141] width 923 height 185
click at [1013, 127] on div at bounding box center [623, 141] width 923 height 185
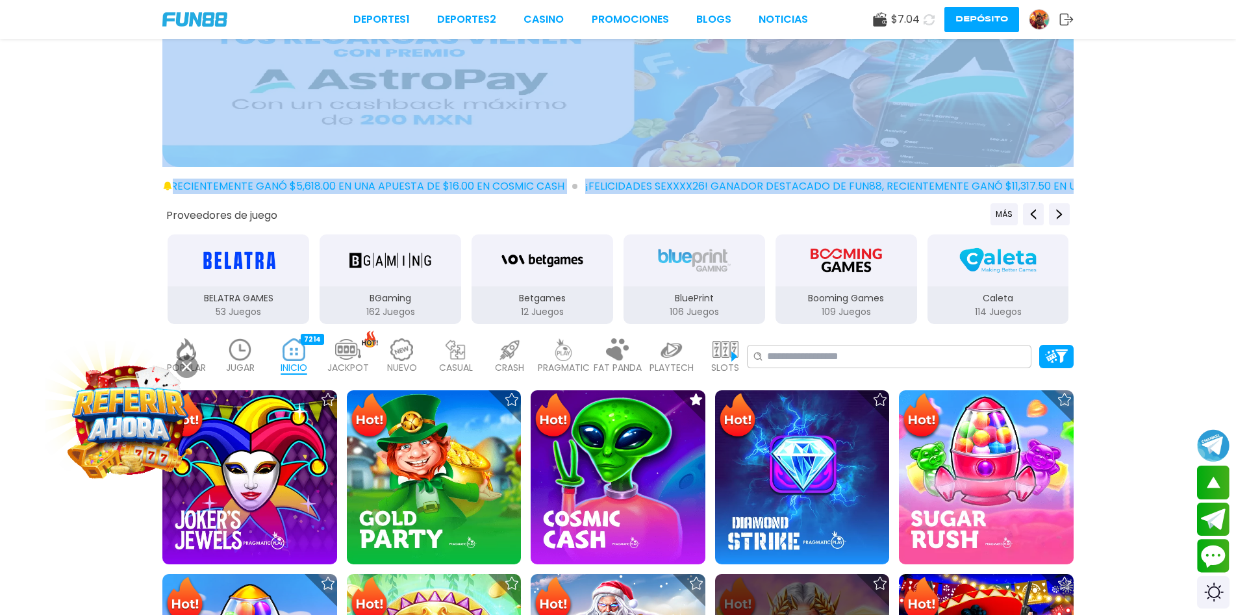
scroll to position [325, 0]
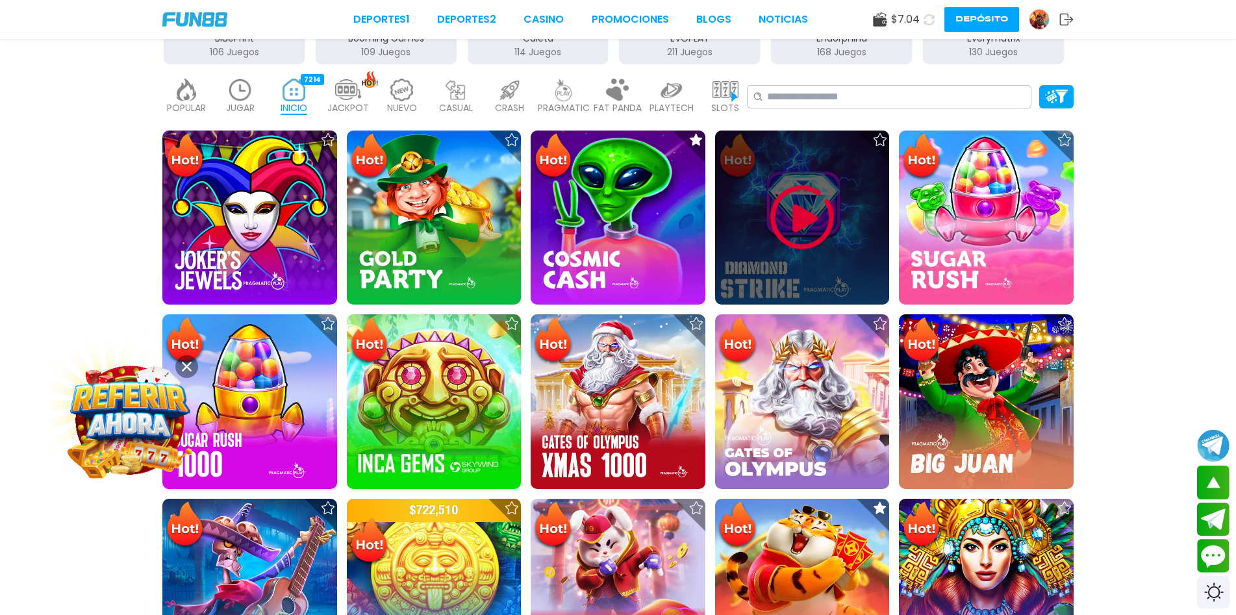
click at [802, 210] on img at bounding box center [802, 218] width 78 height 78
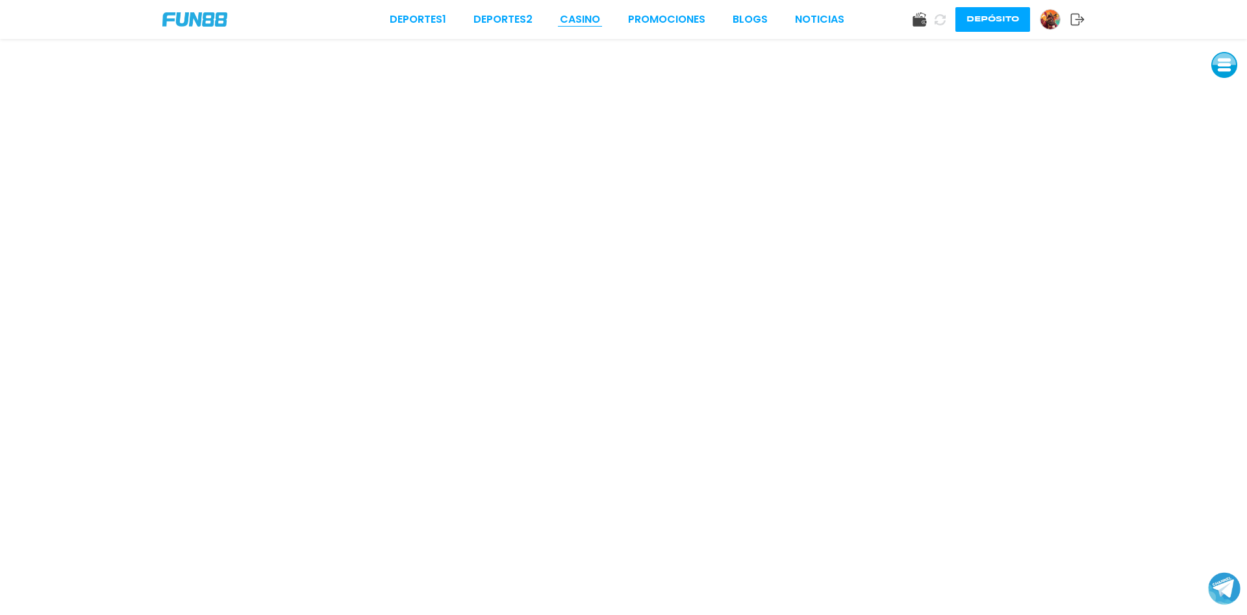
click at [580, 15] on link "CASINO" at bounding box center [580, 20] width 40 height 16
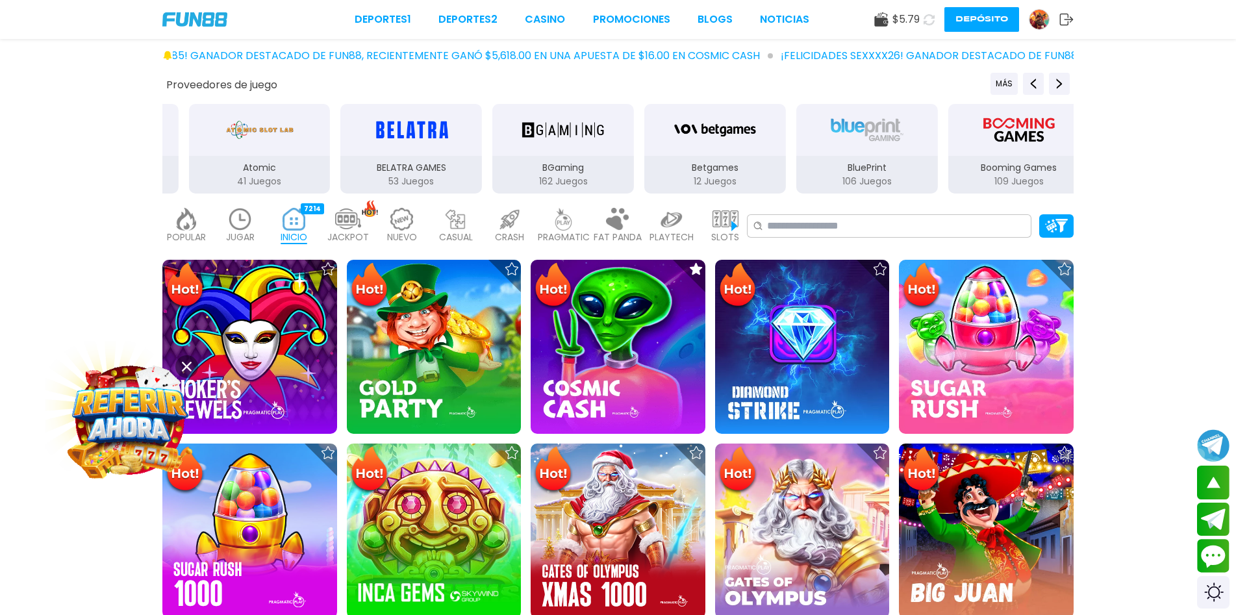
scroll to position [390, 0]
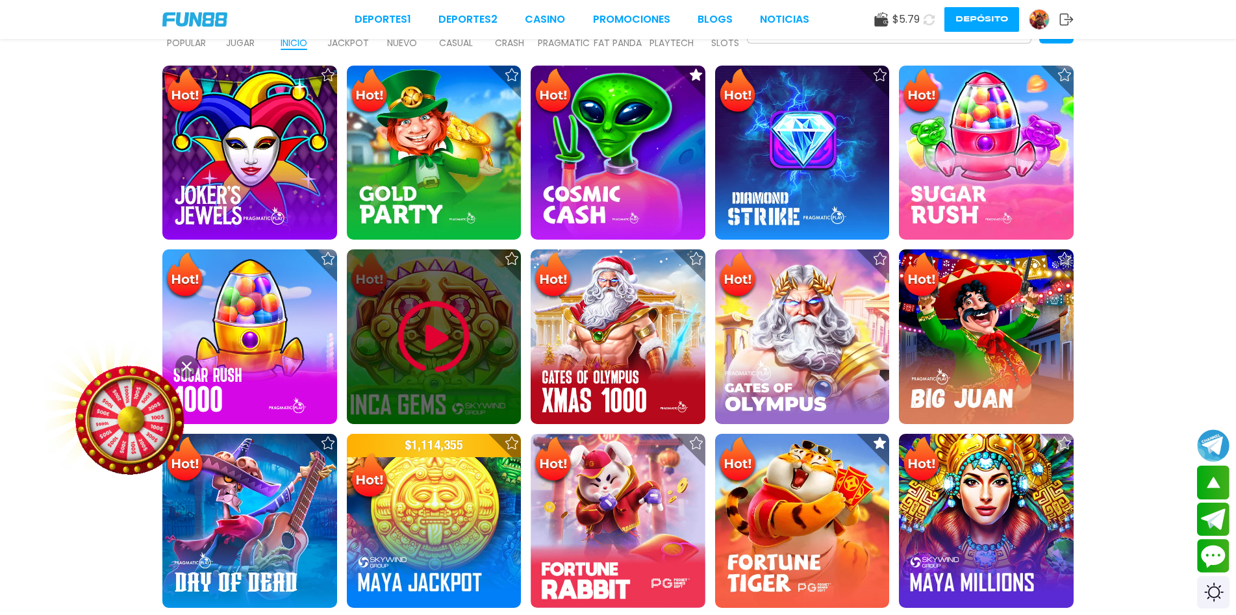
click at [439, 339] on img at bounding box center [434, 337] width 78 height 78
